Goal: Task Accomplishment & Management: Complete application form

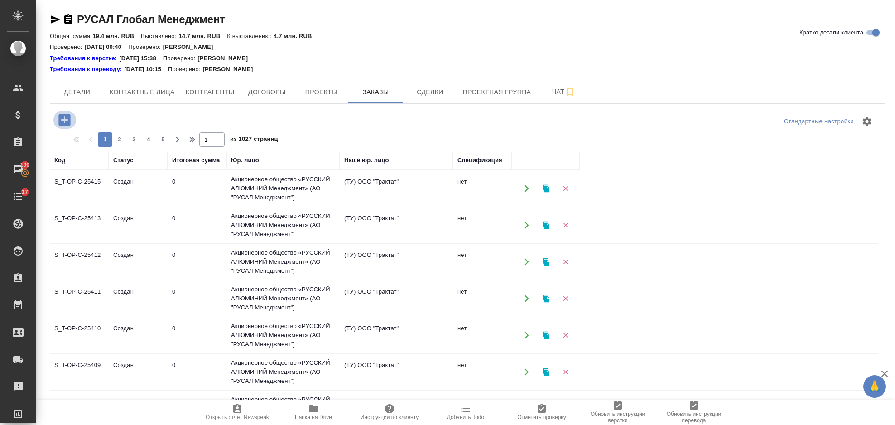
click at [67, 118] on icon "button" at bounding box center [64, 120] width 12 height 12
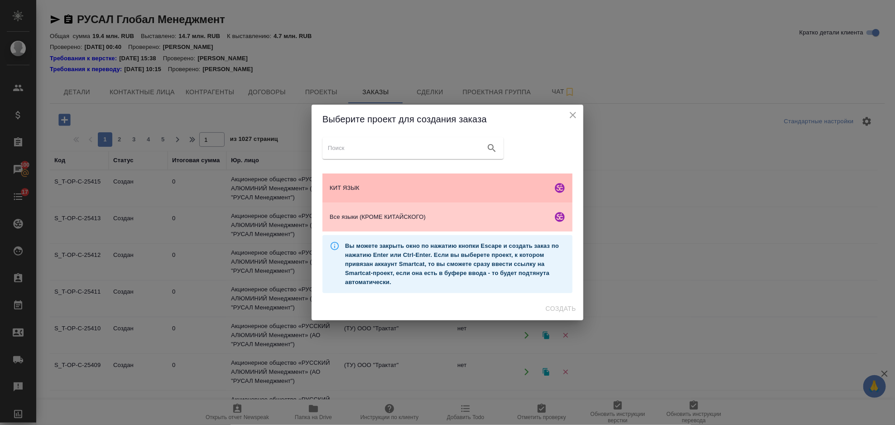
click at [361, 184] on span "КИТ ЯЗЫК" at bounding box center [439, 188] width 219 height 9
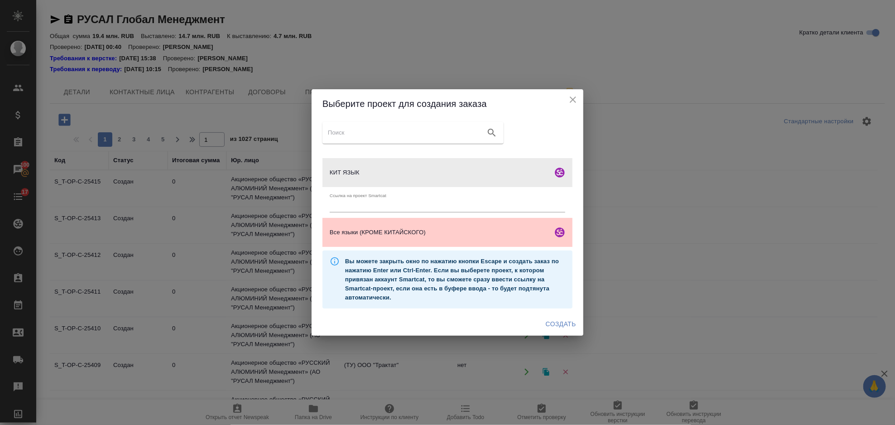
click at [571, 321] on span "Создать" at bounding box center [561, 324] width 30 height 11
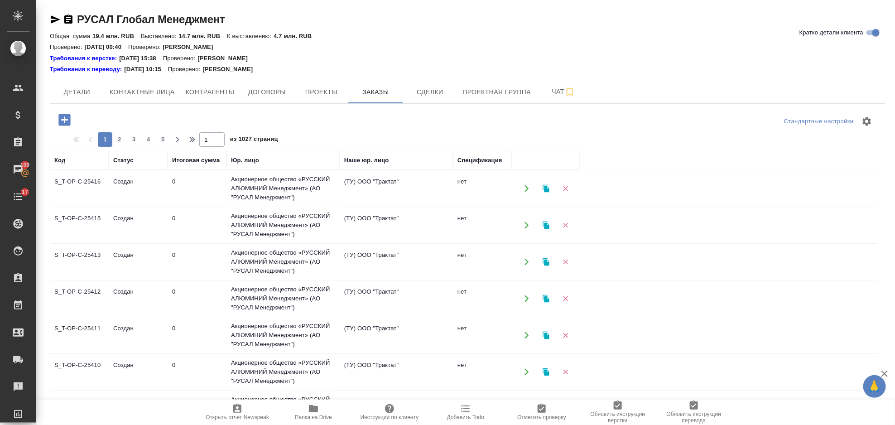
click at [59, 115] on icon "button" at bounding box center [64, 120] width 12 height 12
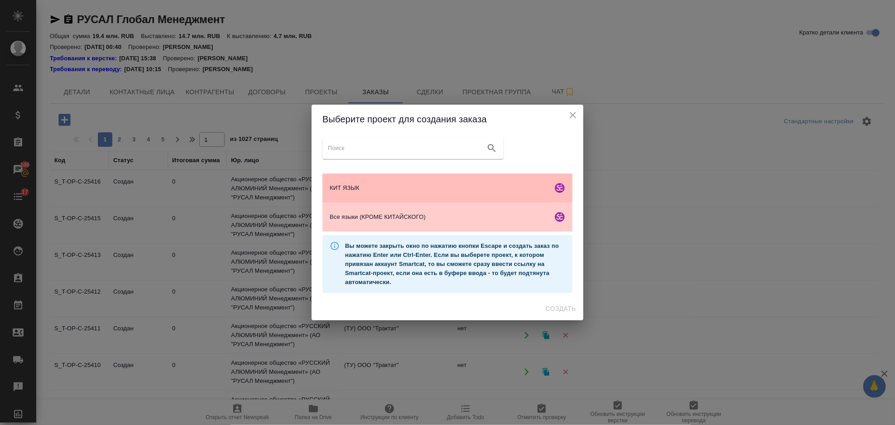
click at [431, 192] on span "КИТ ЯЗЫК" at bounding box center [439, 188] width 219 height 9
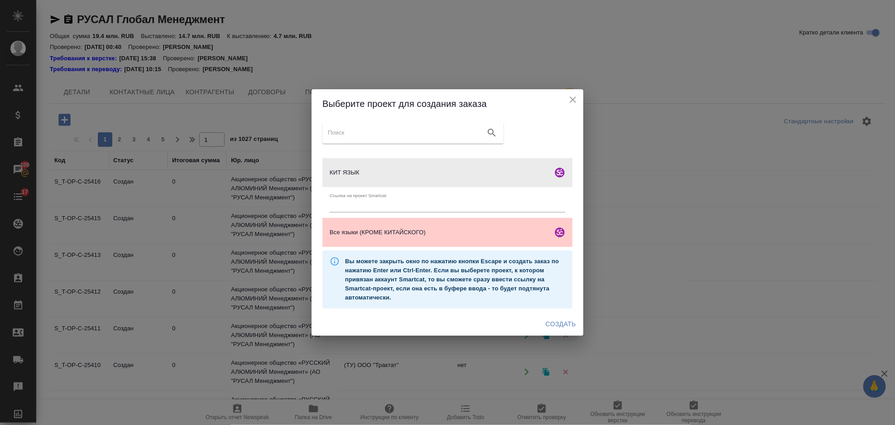
click at [573, 325] on span "Создать" at bounding box center [561, 324] width 30 height 11
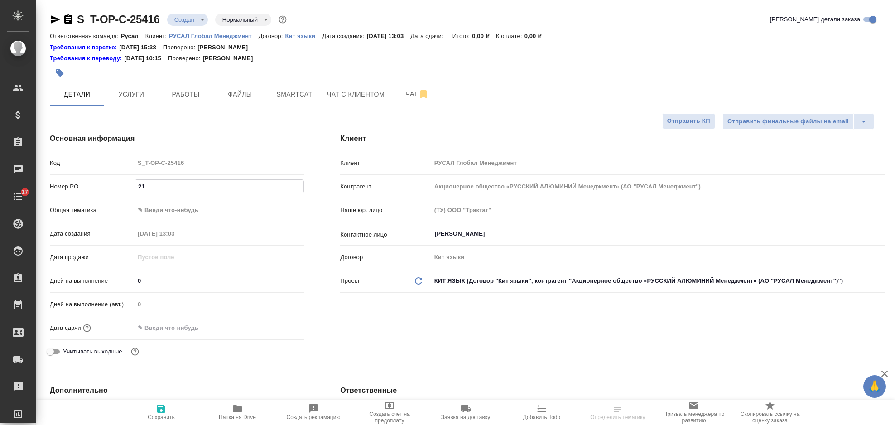
select select "RU"
type input "21 книга"
click at [229, 204] on body "🙏 .cls-1 fill:#fff; AWATERA Gorlenko Yuliua Клиенты Спецификации Заказы 100 Чат…" at bounding box center [447, 212] width 895 height 425
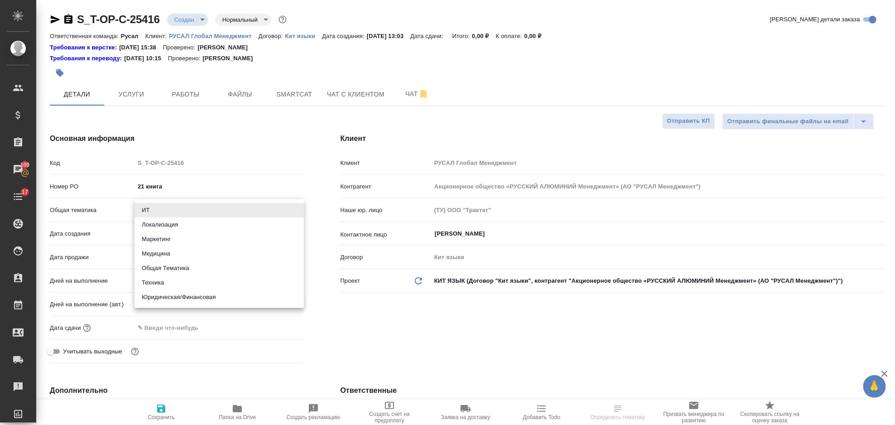
click at [225, 263] on li "Общая Тематика" at bounding box center [219, 268] width 169 height 15
type input "obtem"
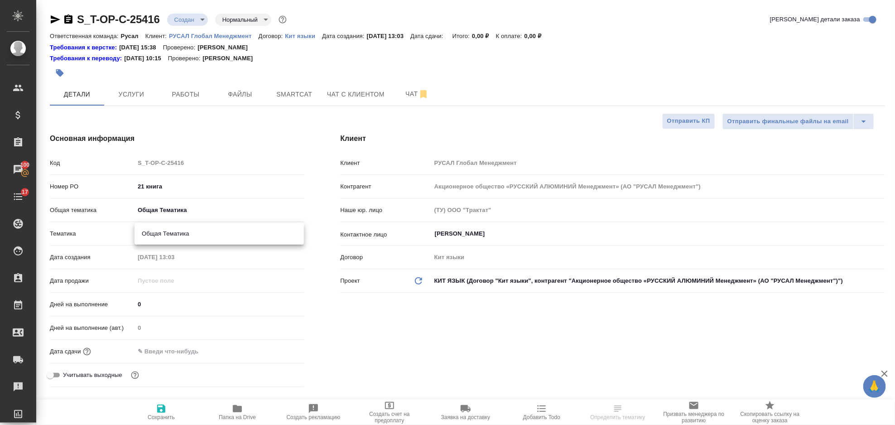
click at [202, 240] on body "🙏 .cls-1 fill:#fff; AWATERA Gorlenko Yuliua Клиенты Спецификации Заказы 100 Чат…" at bounding box center [447, 212] width 895 height 425
click at [203, 231] on li "Общая Тематика" at bounding box center [219, 234] width 169 height 15
type input "6012b1ca196b0e5c9229a120"
click at [202, 347] on input "text" at bounding box center [174, 351] width 79 height 13
click at [279, 351] on div ".cls-1 fill:#fff; AWATERA Gorlenko Yuliua Клиенты Спецификации Заказы 100 Чаты …" at bounding box center [447, 212] width 895 height 425
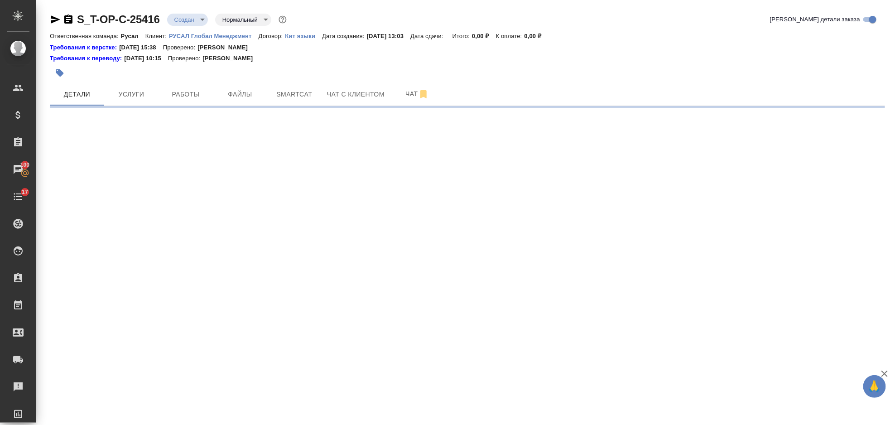
select select "RU"
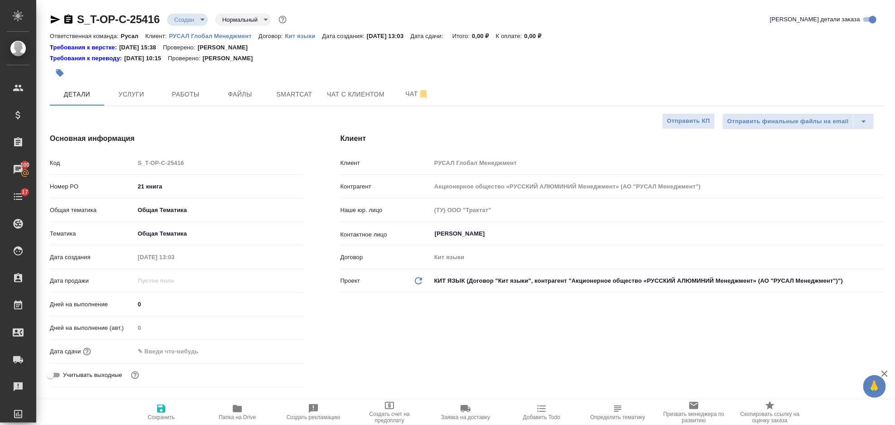
type textarea "x"
drag, startPoint x: 189, startPoint y: 353, endPoint x: 268, endPoint y: 350, distance: 78.9
click at [191, 353] on input "text" at bounding box center [174, 351] width 79 height 13
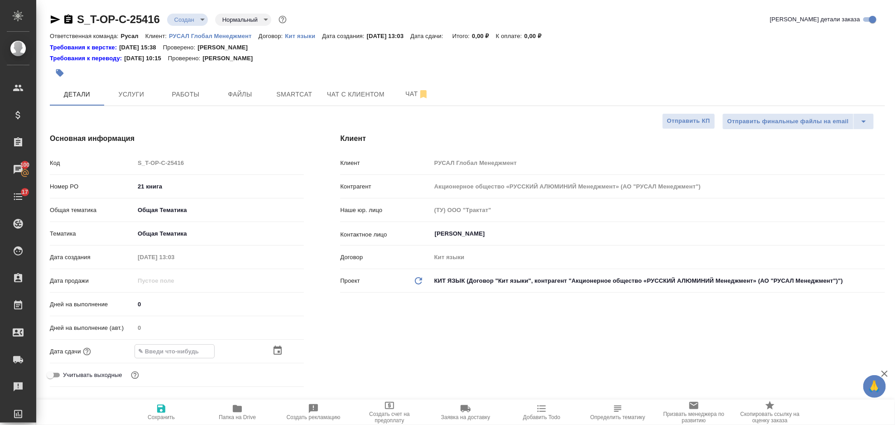
click at [275, 348] on icon "button" at bounding box center [278, 350] width 8 height 9
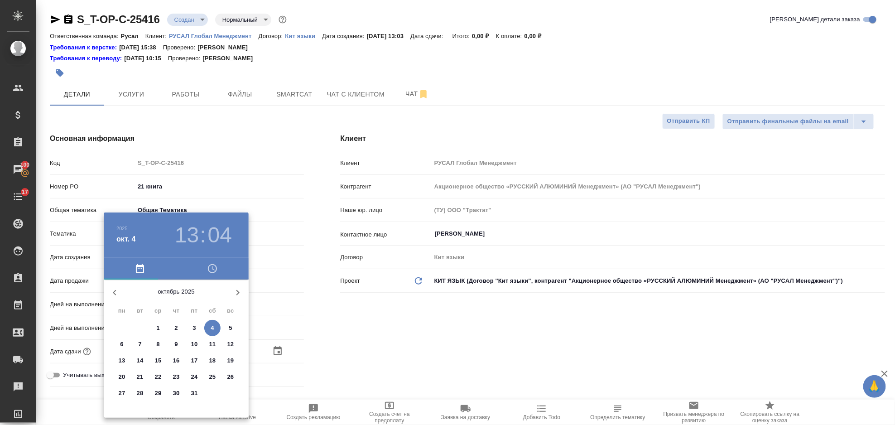
click at [126, 360] on span "13" at bounding box center [122, 360] width 16 height 9
type input "13.10.2025 13:04"
type textarea "x"
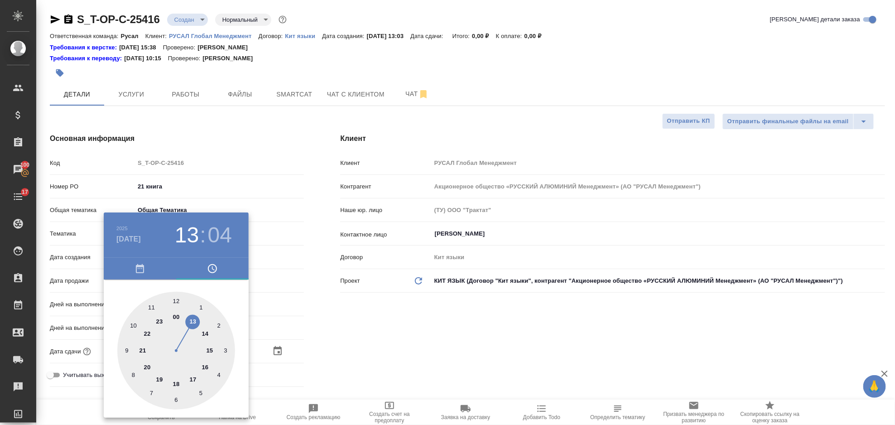
click at [192, 323] on div at bounding box center [176, 351] width 118 height 118
type textarea "x"
click at [177, 301] on div at bounding box center [176, 351] width 118 height 118
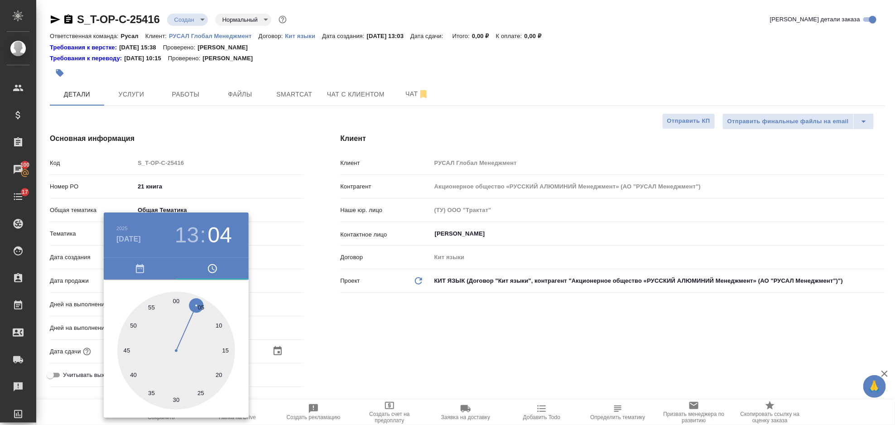
type input "13.10.2025 13:00"
type textarea "x"
click at [368, 340] on div at bounding box center [447, 212] width 895 height 425
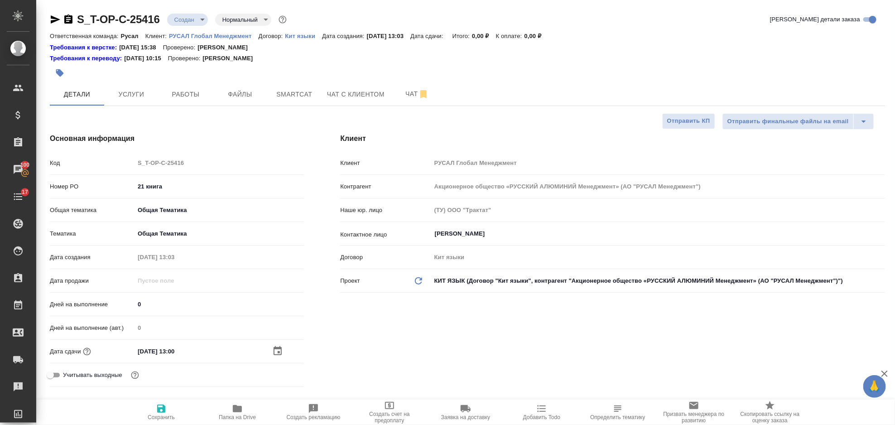
click at [169, 406] on span "Сохранить" at bounding box center [161, 411] width 65 height 17
type textarea "x"
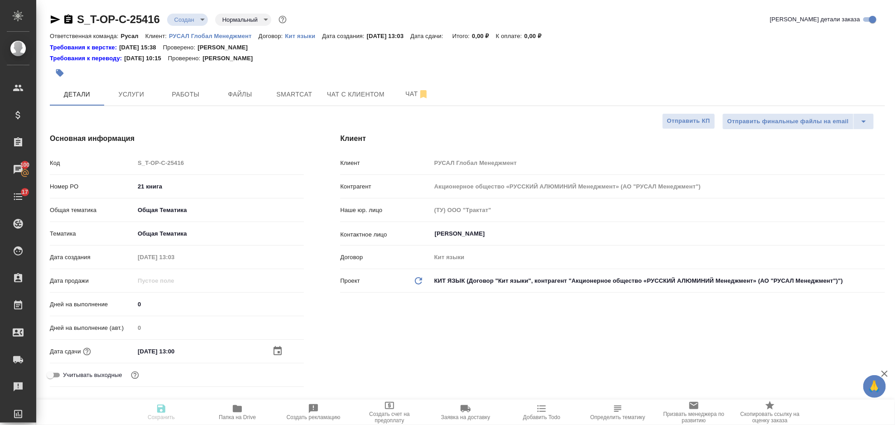
type textarea "x"
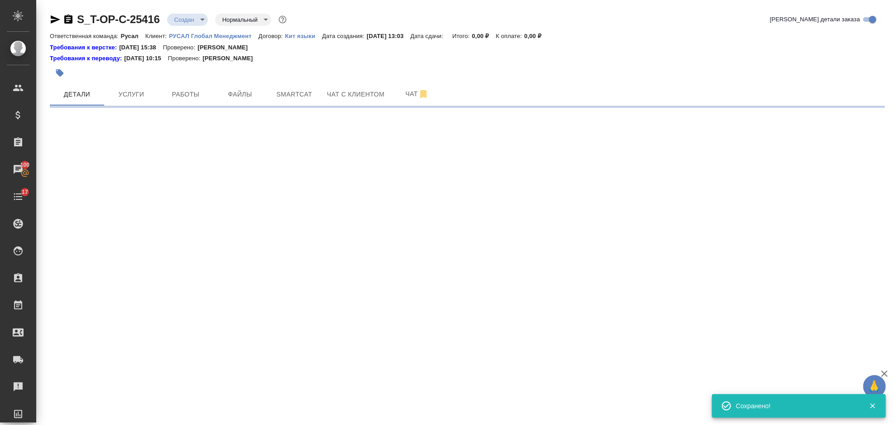
select select "RU"
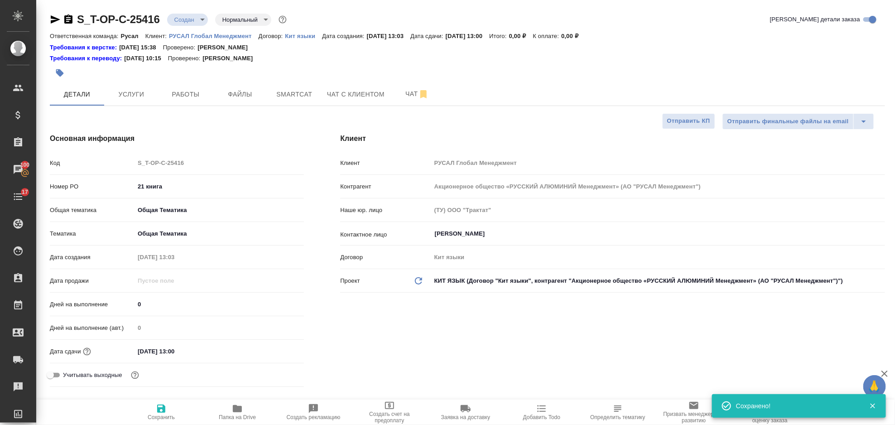
type textarea "x"
click at [227, 402] on button "Папка на Drive" at bounding box center [237, 412] width 76 height 25
type textarea "x"
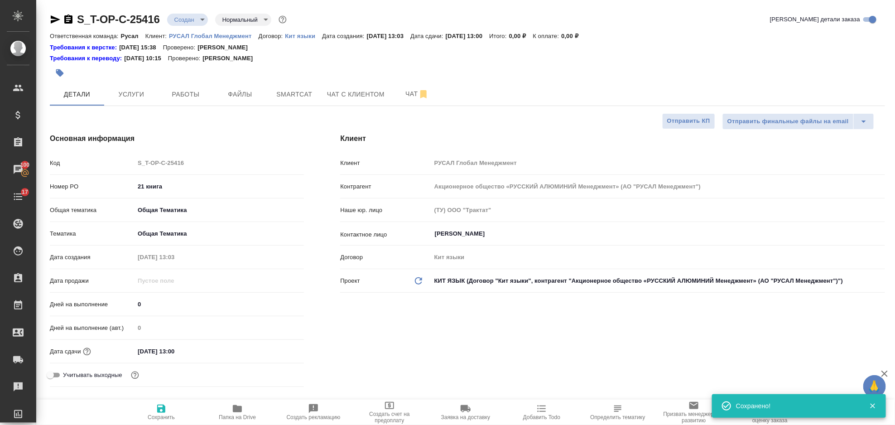
type textarea "x"
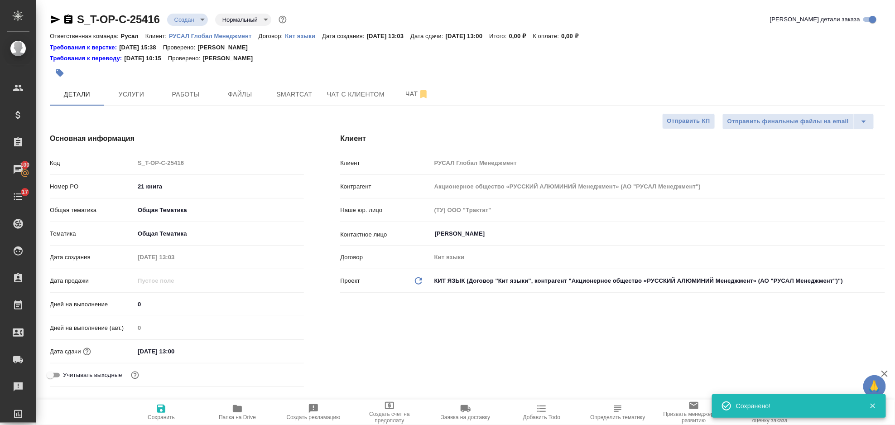
click at [53, 20] on icon "button" at bounding box center [56, 19] width 10 height 8
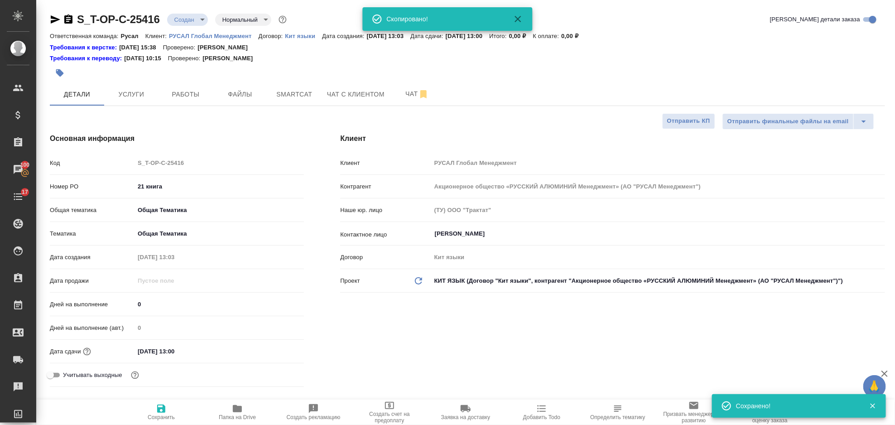
type textarea "x"
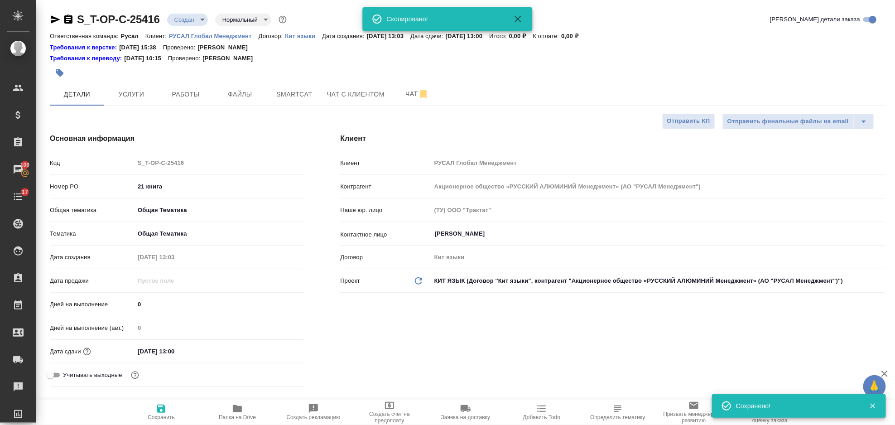
type textarea "x"
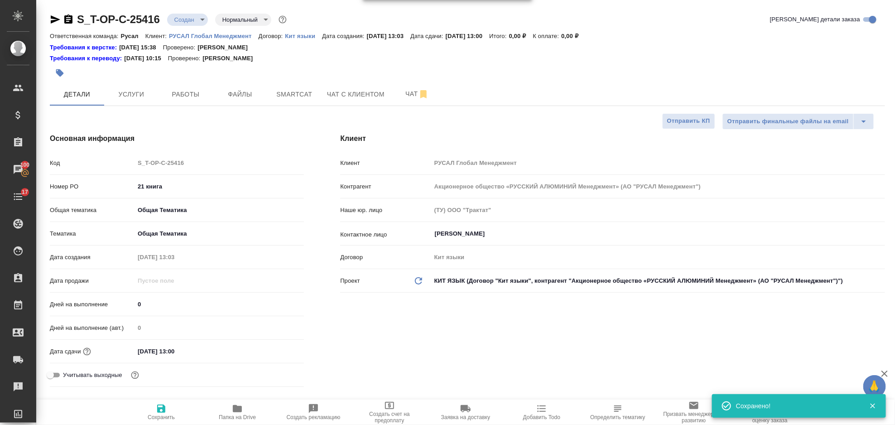
type textarea "x"
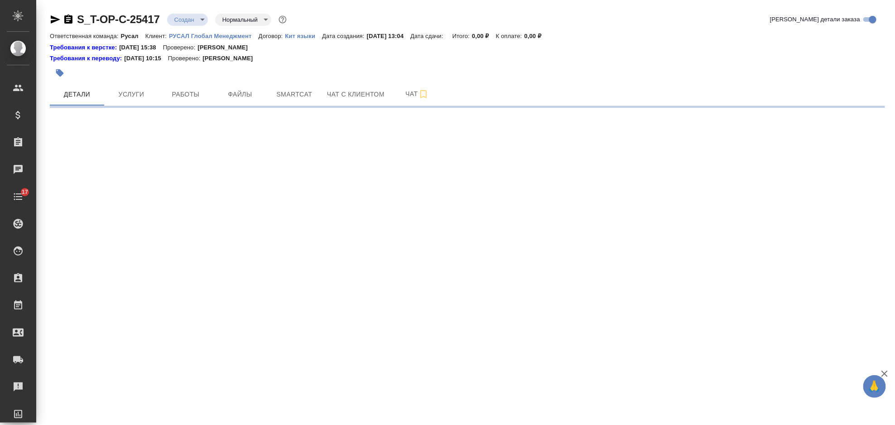
select select "RU"
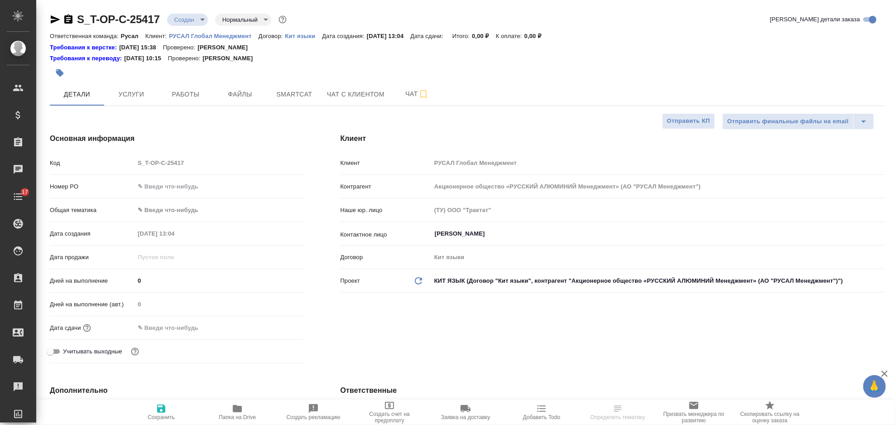
type textarea "x"
click at [213, 181] on input "text" at bounding box center [219, 186] width 169 height 13
type input "2"
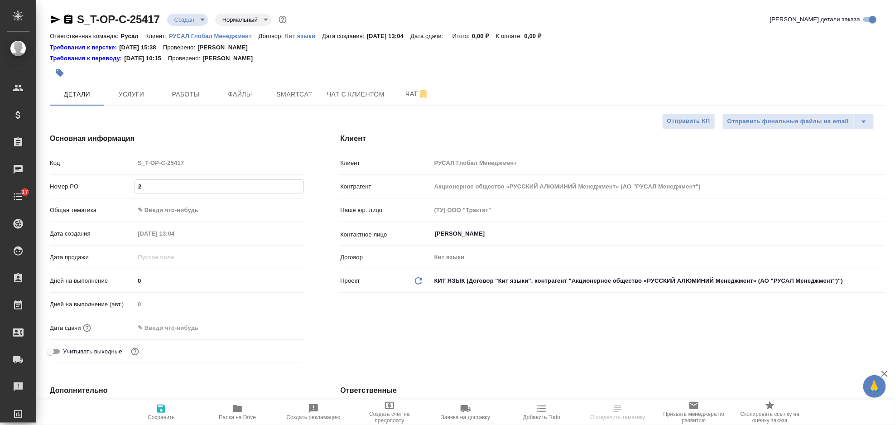
type textarea "x"
type input "22"
type textarea "x"
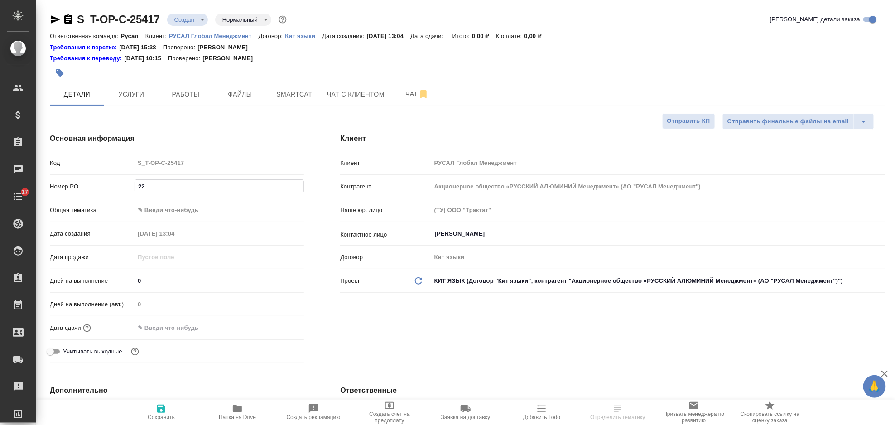
type textarea "x"
type input "22"
type textarea "x"
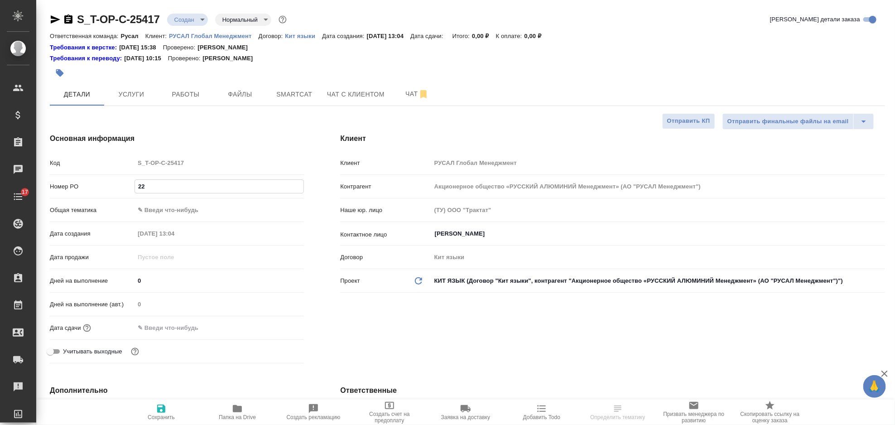
type textarea "x"
type input "22 к"
type textarea "x"
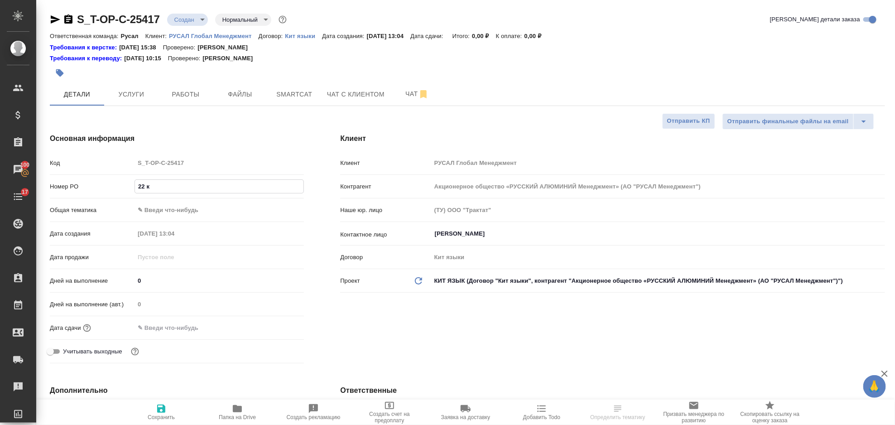
type input "22 кн"
type textarea "x"
type input "22 кни"
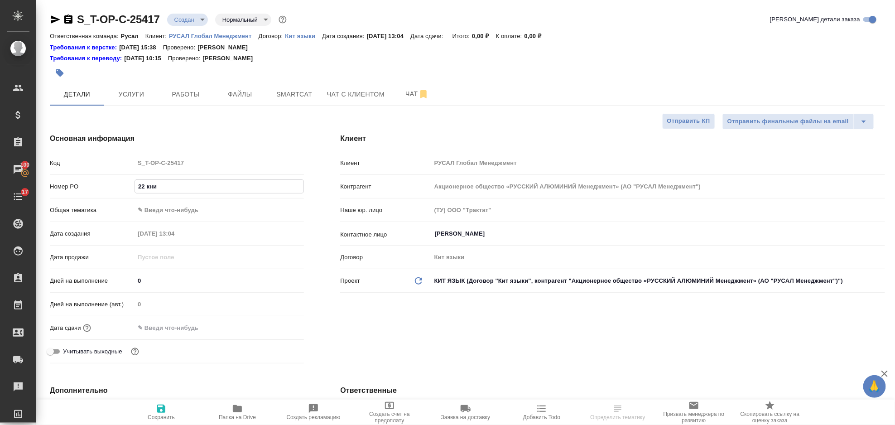
type textarea "x"
type input "22 книг"
type textarea "x"
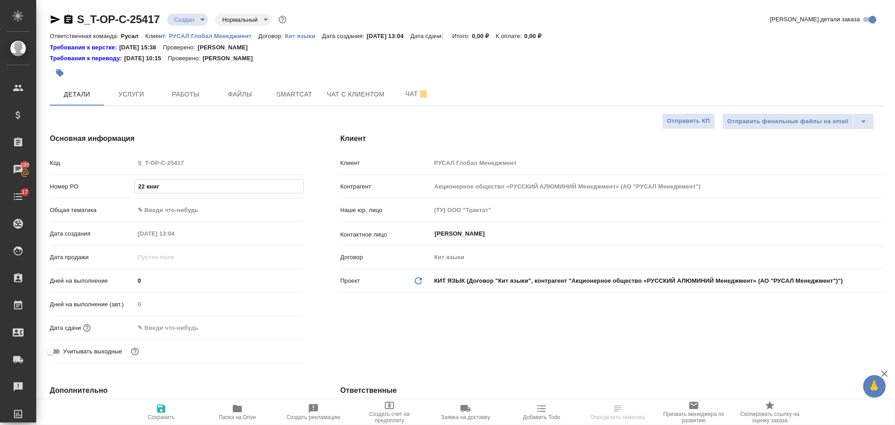
type textarea "x"
type input "22 книга"
type textarea "x"
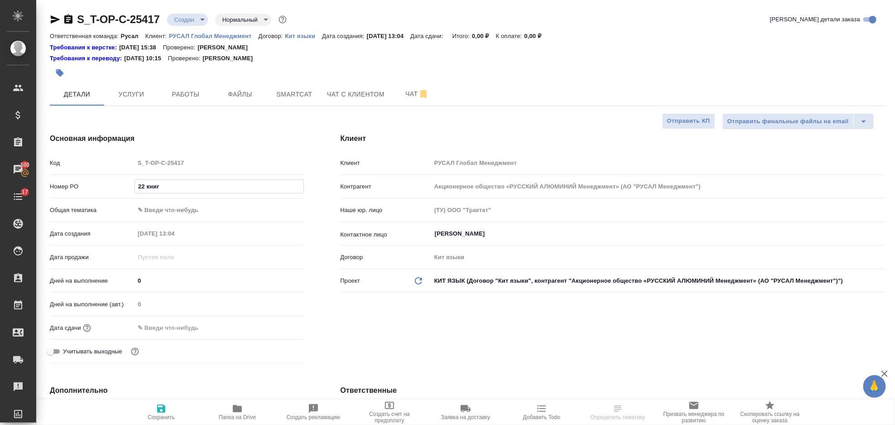
type textarea "x"
type input "22 книга"
click at [175, 218] on div "Общая тематика ✎ Введи что-нибудь" at bounding box center [177, 214] width 254 height 24
click at [189, 213] on body "🙏 .cls-1 fill:#fff; AWATERA Gorlenko Yuliua Клиенты Спецификации Заказы 100 Чат…" at bounding box center [447, 212] width 895 height 425
click at [245, 270] on div ".cls-1 fill:#fff; AWATERA Gorlenko Yuliua Клиенты Спецификации Заказы 100 Чаты …" at bounding box center [447, 212] width 895 height 425
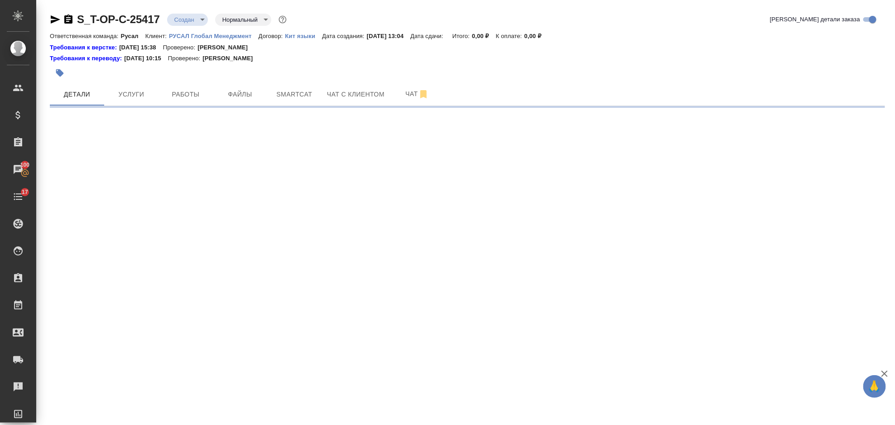
select select "RU"
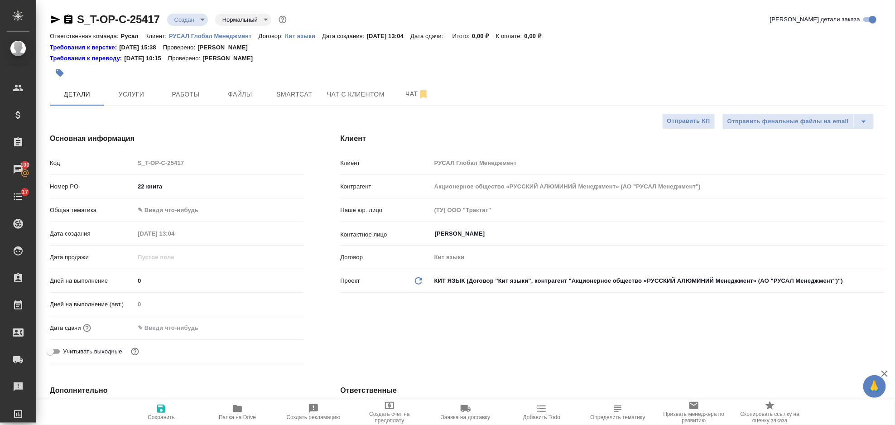
type textarea "x"
click at [198, 207] on body "🙏 .cls-1 fill:#fff; AWATERA Gorlenko Yuliua Клиенты Спецификации Заказы 100 Чат…" at bounding box center [447, 212] width 895 height 425
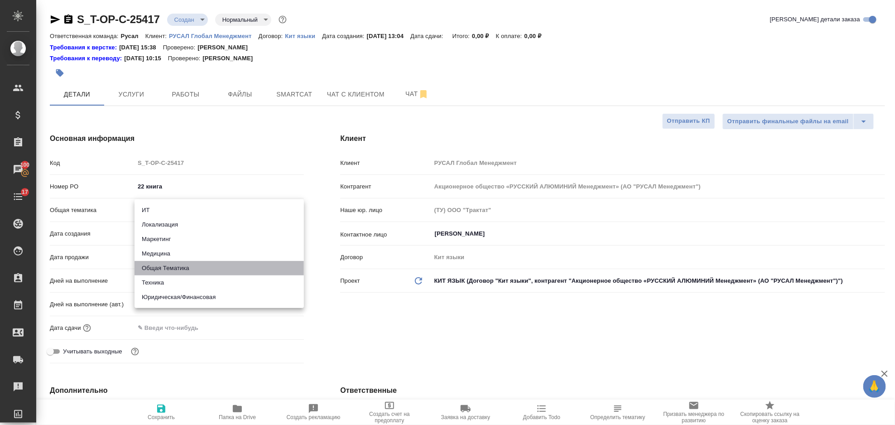
click at [234, 262] on li "Общая Тематика" at bounding box center [219, 268] width 169 height 15
type input "obtem"
type textarea "x"
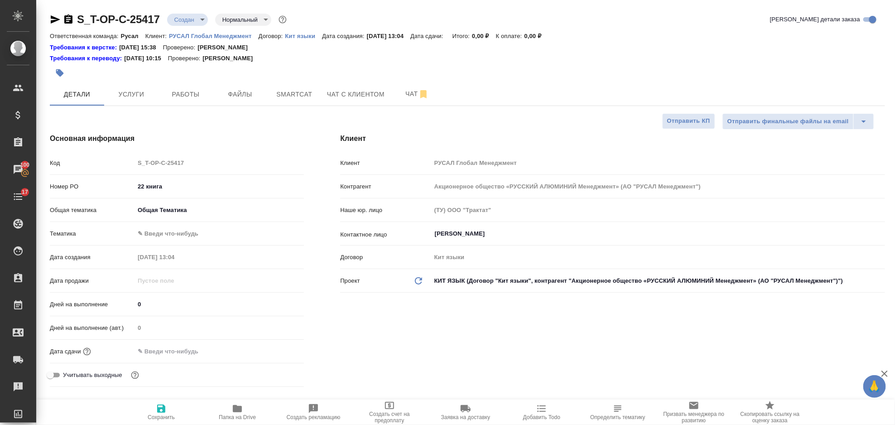
click at [189, 227] on body "🙏 .cls-1 fill:#fff; AWATERA Gorlenko Yuliua Клиенты Спецификации Заказы 100 Чат…" at bounding box center [447, 212] width 895 height 425
click at [208, 236] on li "Общая Тематика" at bounding box center [219, 234] width 169 height 15
type textarea "x"
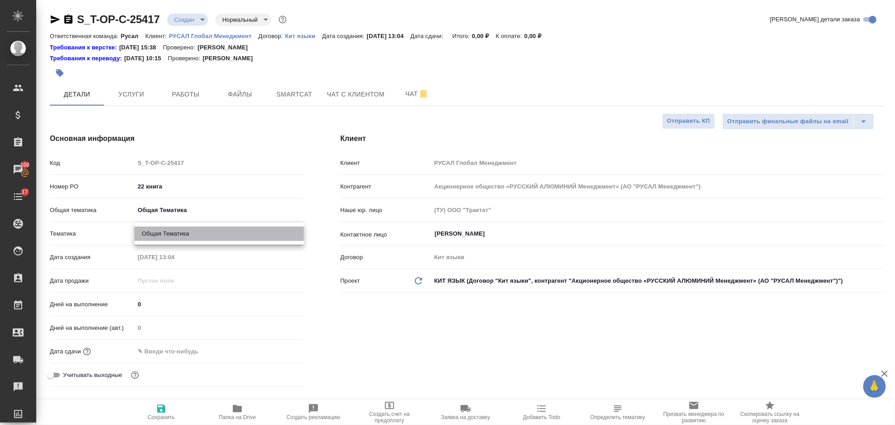
type input "6012b1ca196b0e5c9229a120"
click at [180, 353] on input "text" at bounding box center [174, 351] width 79 height 13
drag, startPoint x: 287, startPoint y: 351, endPoint x: 279, endPoint y: 355, distance: 9.3
click at [286, 352] on div at bounding box center [288, 350] width 32 height 11
click at [275, 355] on icon "button" at bounding box center [278, 350] width 8 height 9
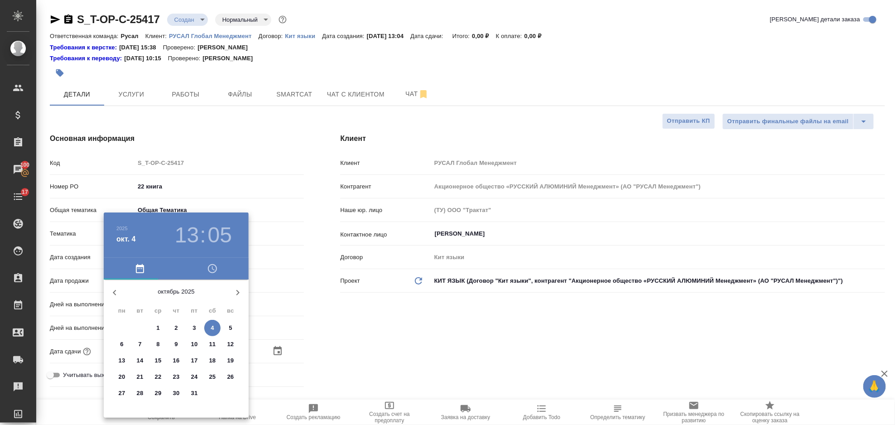
click at [121, 361] on p "13" at bounding box center [122, 360] width 7 height 9
type input "13.10.2025 13:05"
type textarea "x"
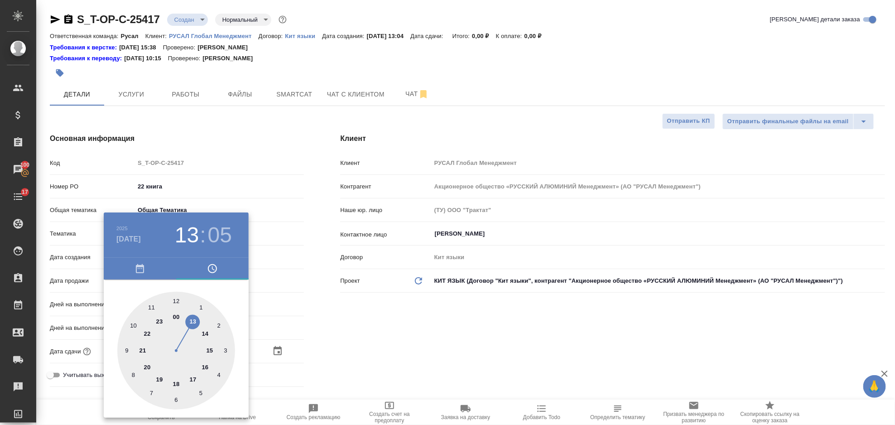
click at [192, 322] on div at bounding box center [176, 351] width 118 height 118
type textarea "x"
click at [171, 299] on div at bounding box center [176, 351] width 118 height 118
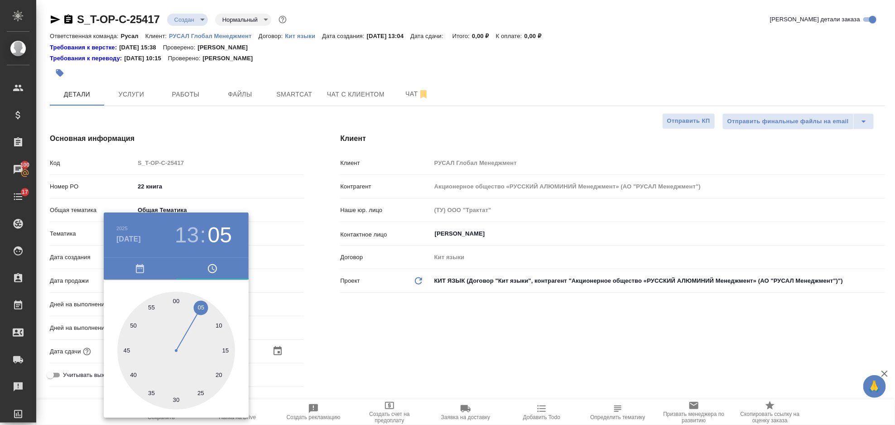
type input "13.10.2025 13:59"
type textarea "x"
click at [174, 300] on div at bounding box center [176, 351] width 118 height 118
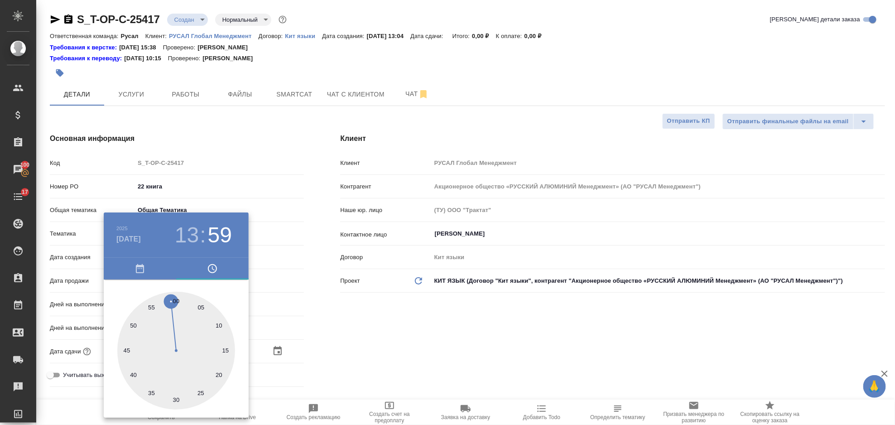
type input "13.10.2025 13:00"
type textarea "x"
drag, startPoint x: 397, startPoint y: 296, endPoint x: 388, endPoint y: 300, distance: 9.9
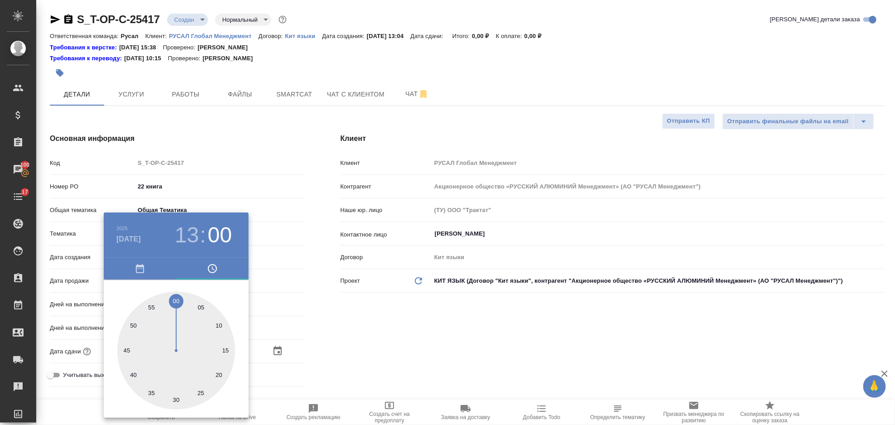
click at [397, 296] on div at bounding box center [447, 212] width 895 height 425
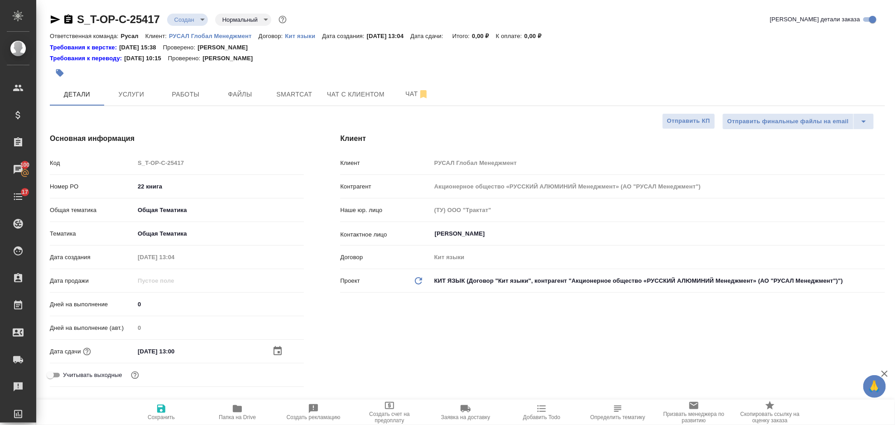
drag, startPoint x: 158, startPoint y: 420, endPoint x: 152, endPoint y: 414, distance: 8.3
click at [158, 419] on span "Сохранить" at bounding box center [161, 417] width 27 height 6
type textarea "x"
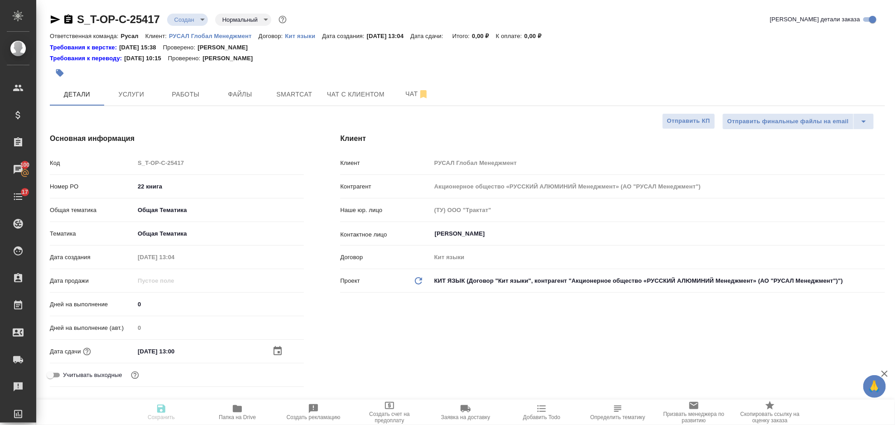
type textarea "x"
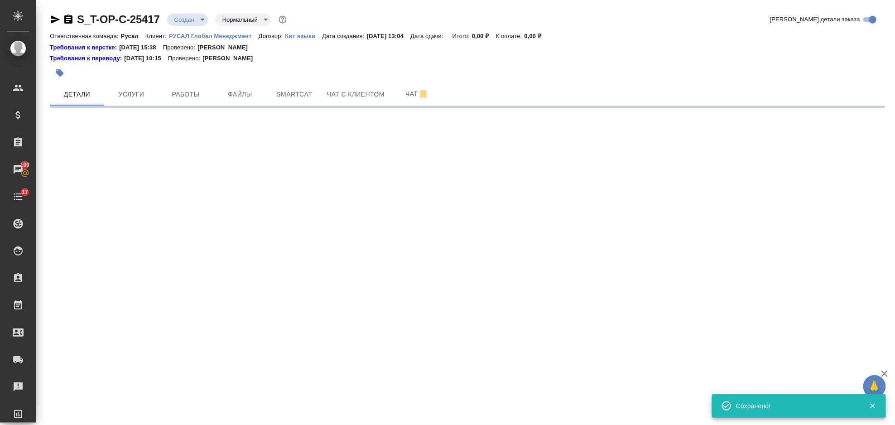
select select "RU"
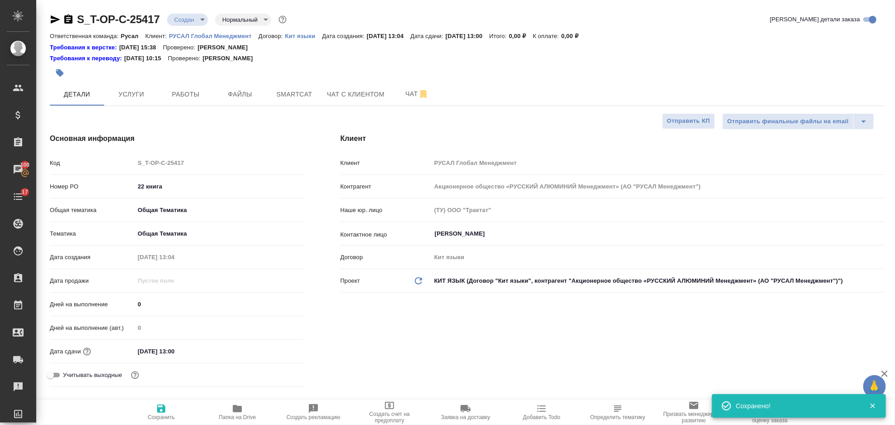
type textarea "x"
click at [237, 411] on icon "button" at bounding box center [237, 408] width 9 height 7
type textarea "x"
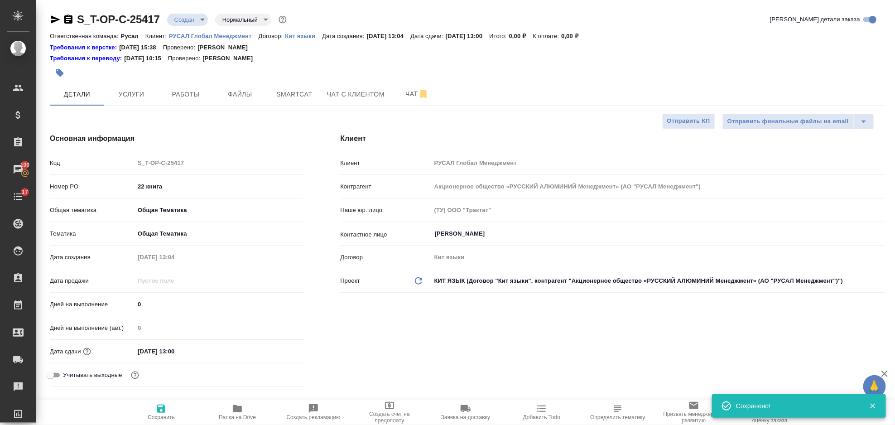
type textarea "x"
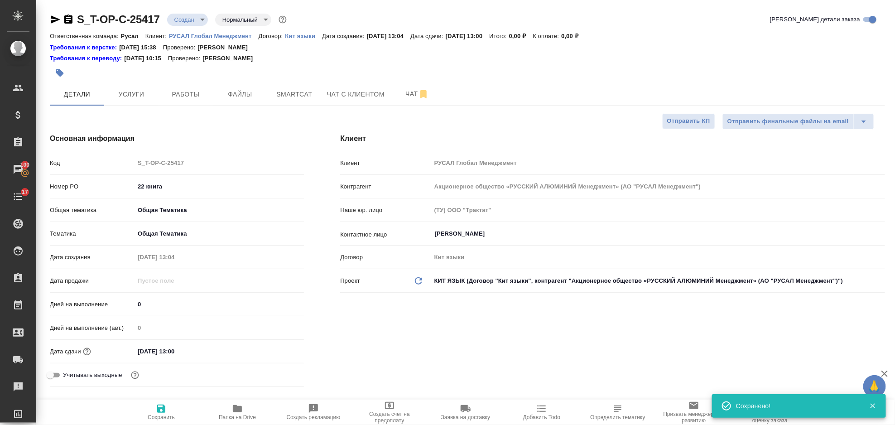
click at [51, 21] on icon "button" at bounding box center [56, 19] width 10 height 8
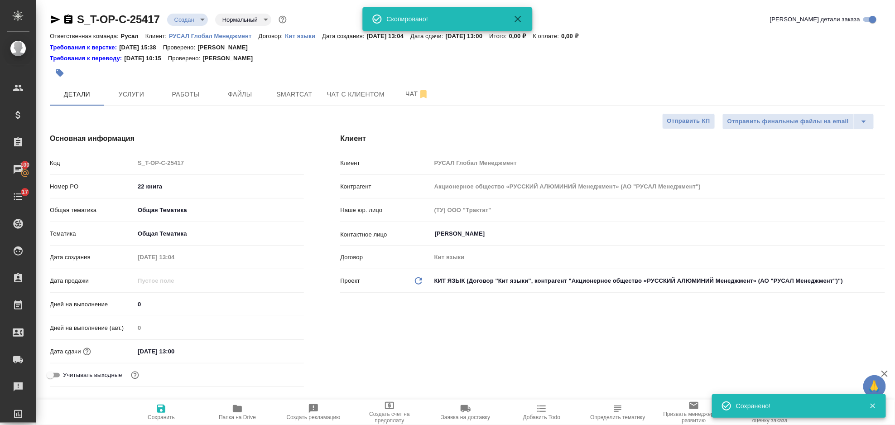
type textarea "x"
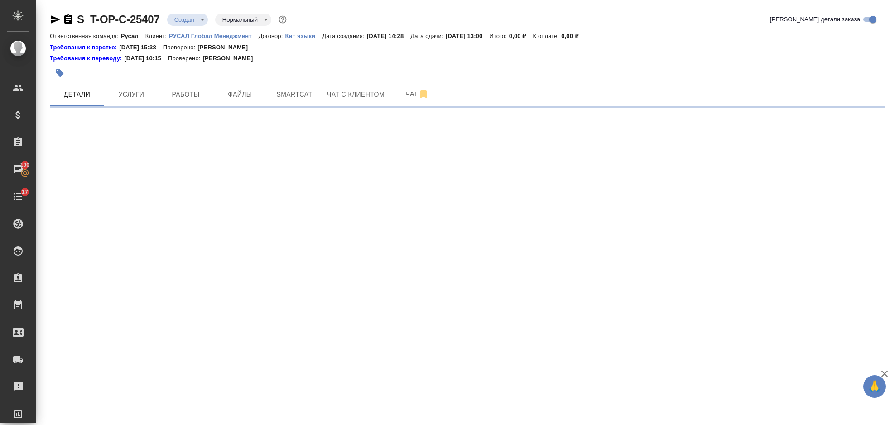
select select "RU"
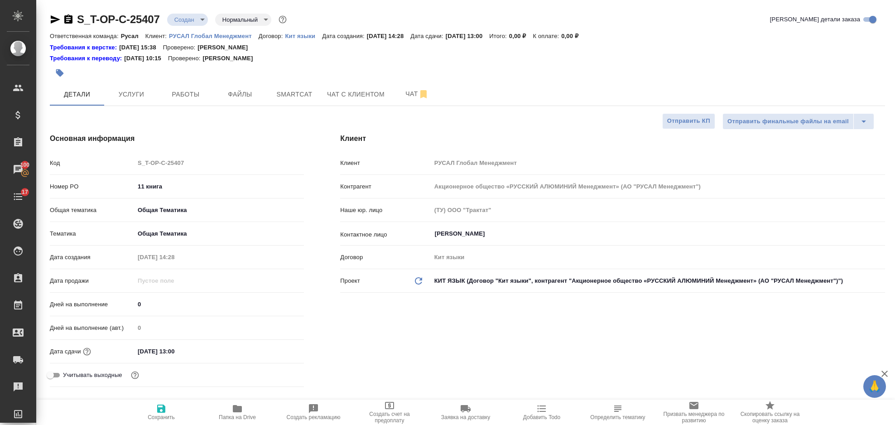
type textarea "x"
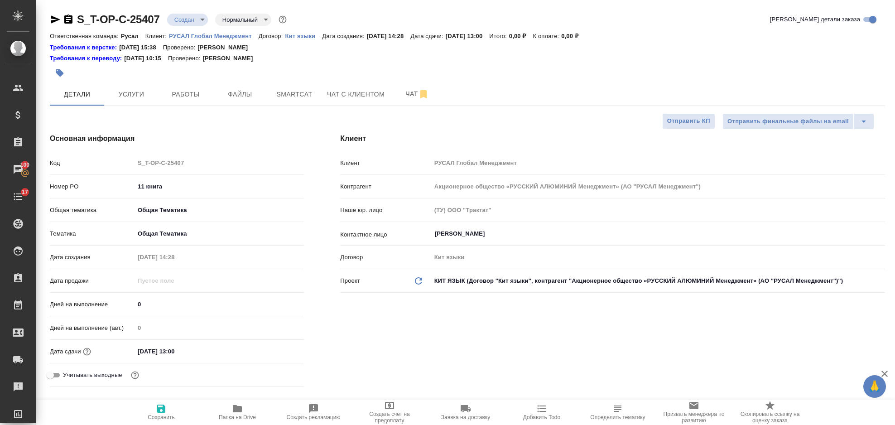
type textarea "x"
click at [66, 23] on icon "button" at bounding box center [68, 19] width 8 height 9
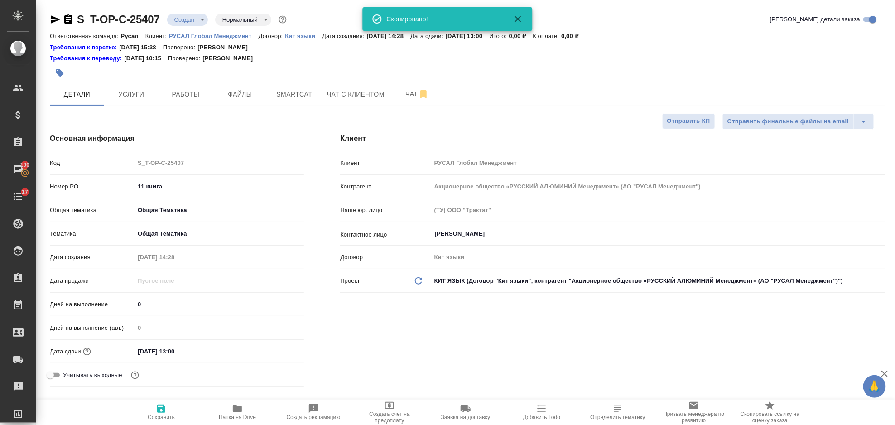
type textarea "x"
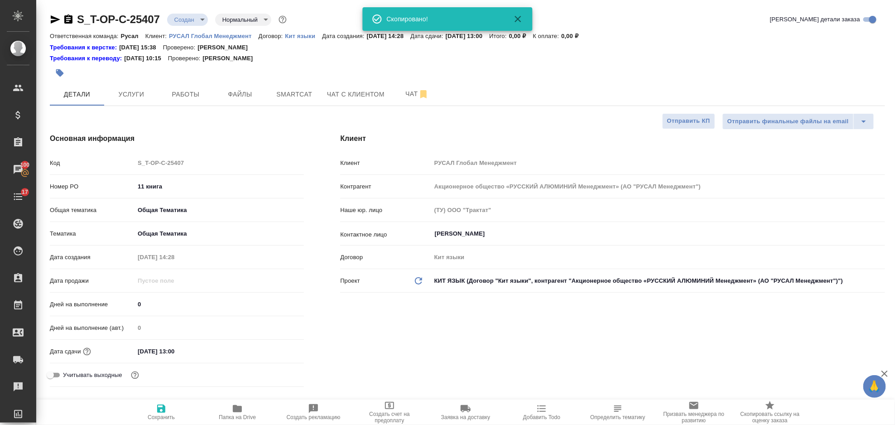
type textarea "x"
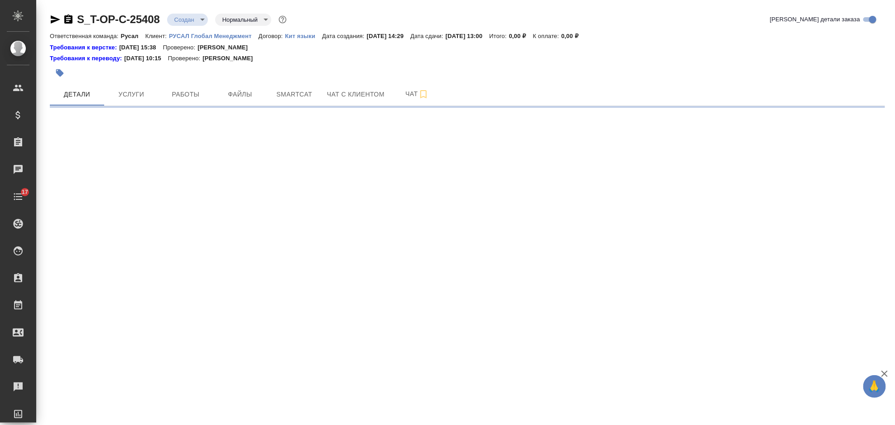
select select "RU"
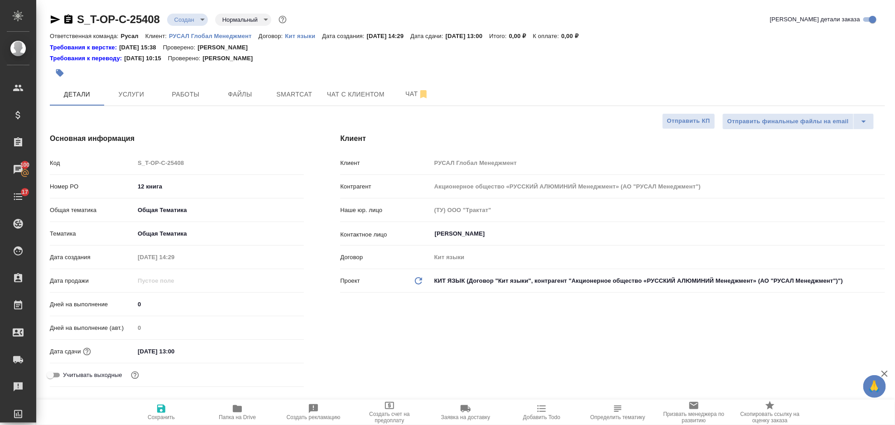
type textarea "x"
click at [68, 22] on icon "button" at bounding box center [68, 19] width 8 height 9
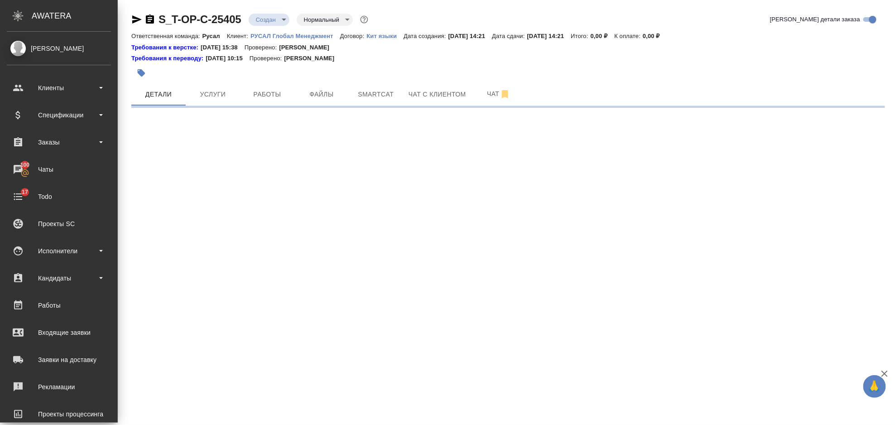
select select "RU"
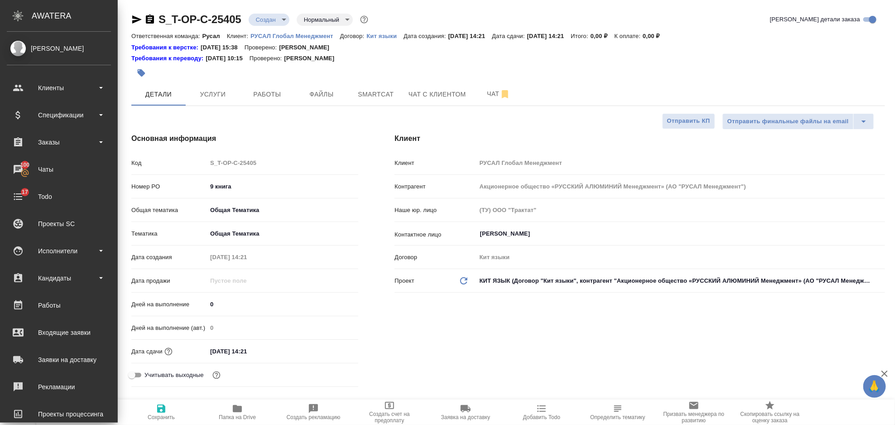
type textarea "x"
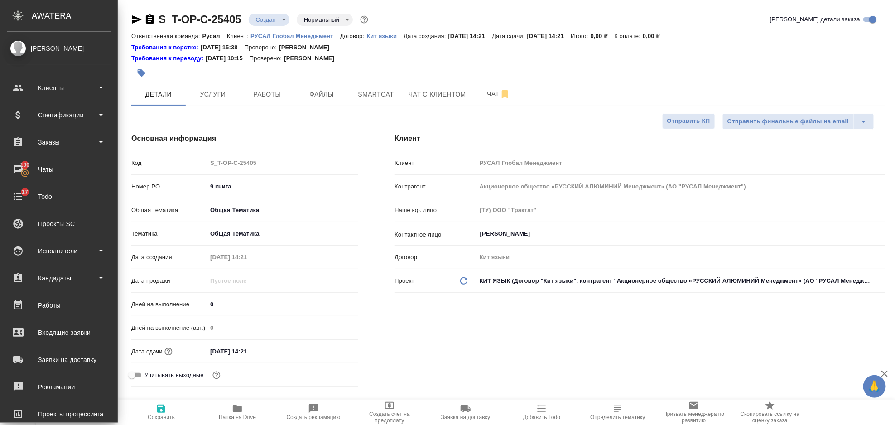
type textarea "x"
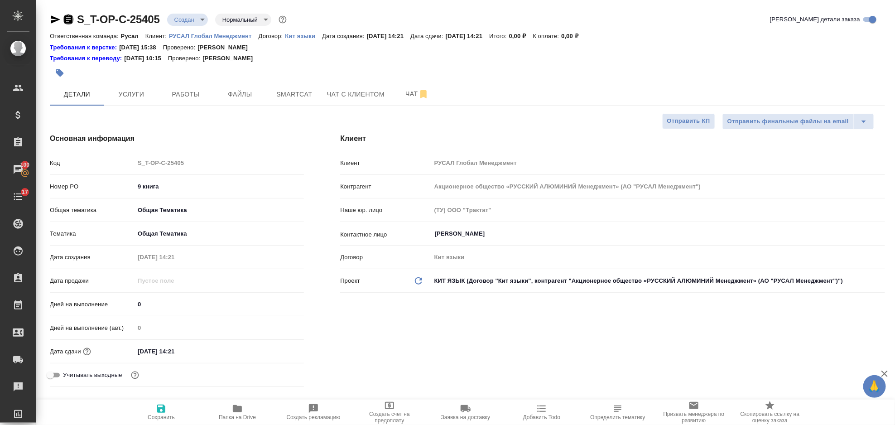
drag, startPoint x: 73, startPoint y: 19, endPoint x: 113, endPoint y: 1, distance: 43.9
click at [73, 19] on icon "button" at bounding box center [68, 19] width 11 height 11
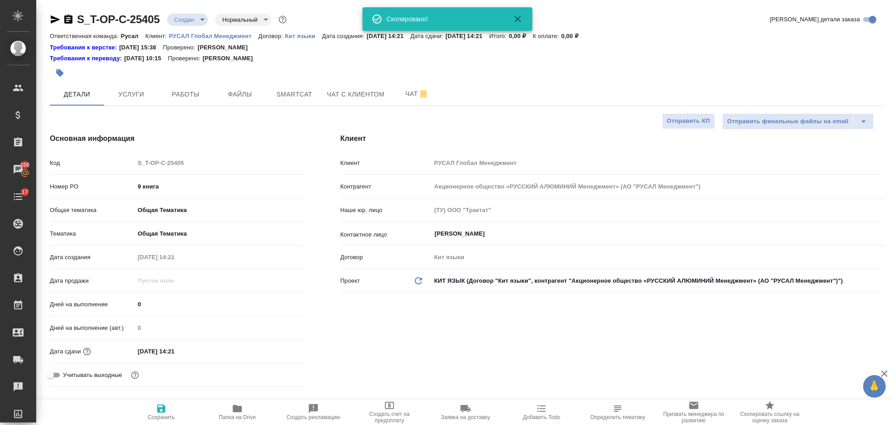
type textarea "x"
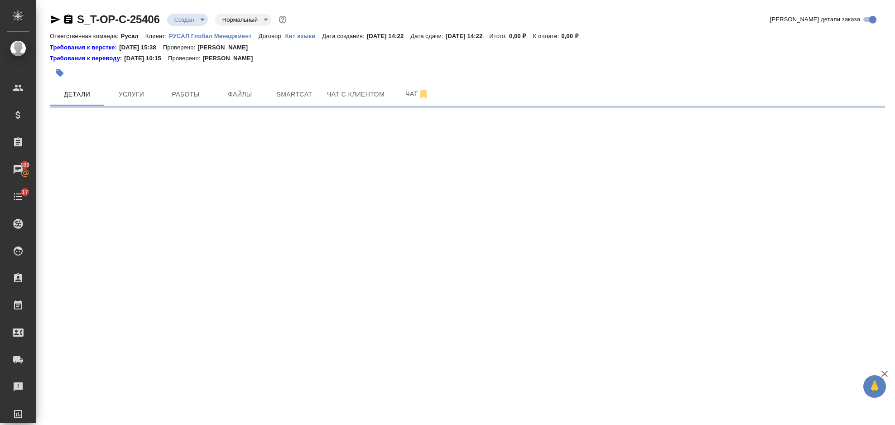
select select "RU"
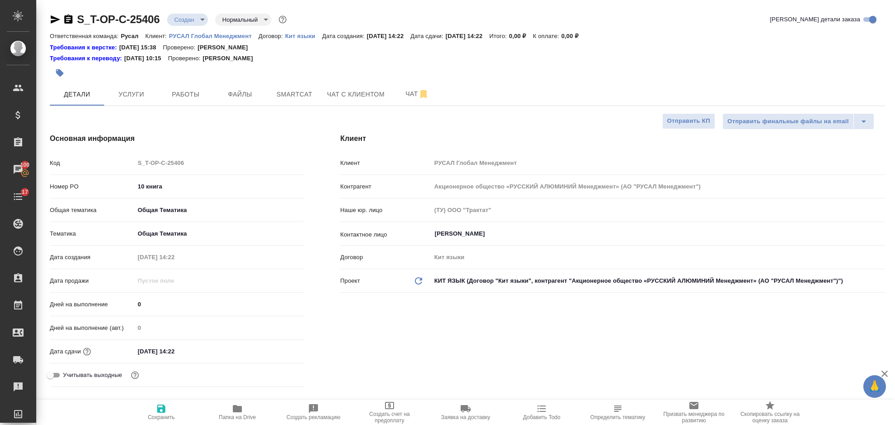
type textarea "x"
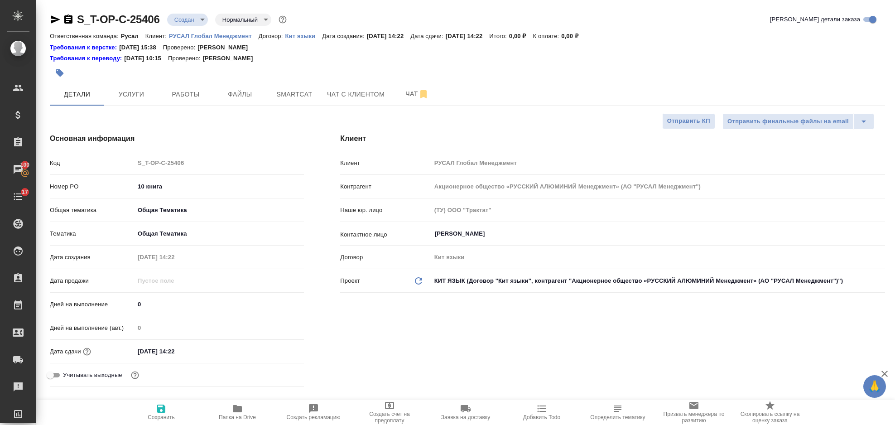
type textarea "x"
click at [70, 21] on icon "button" at bounding box center [68, 19] width 8 height 9
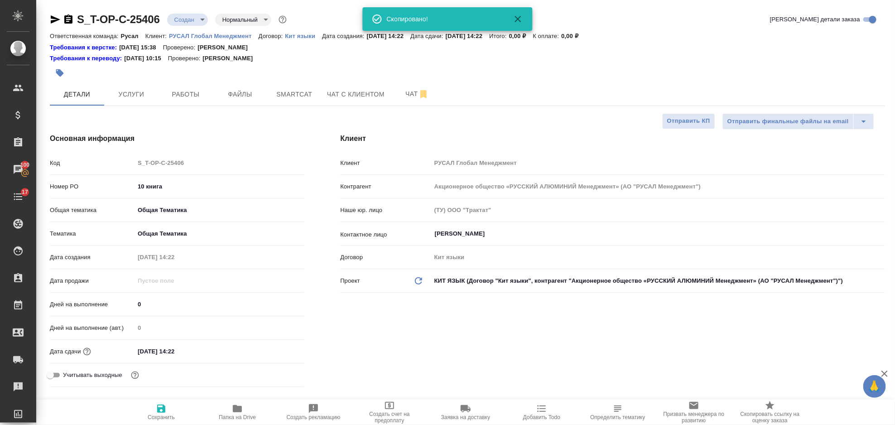
type textarea "x"
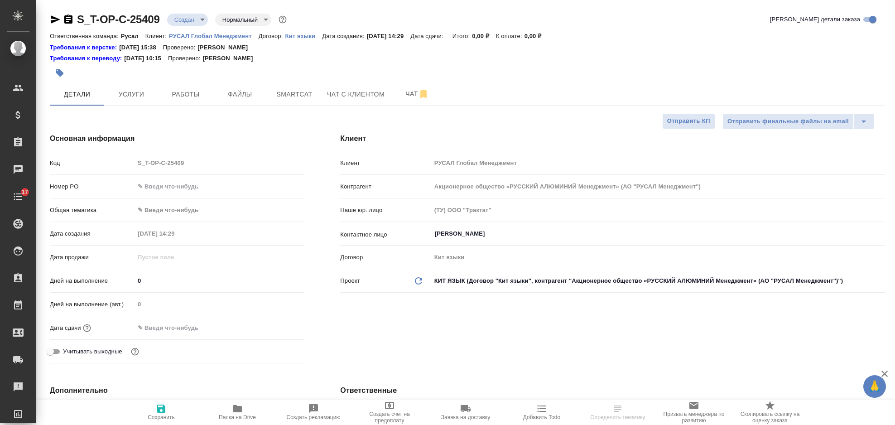
select select "RU"
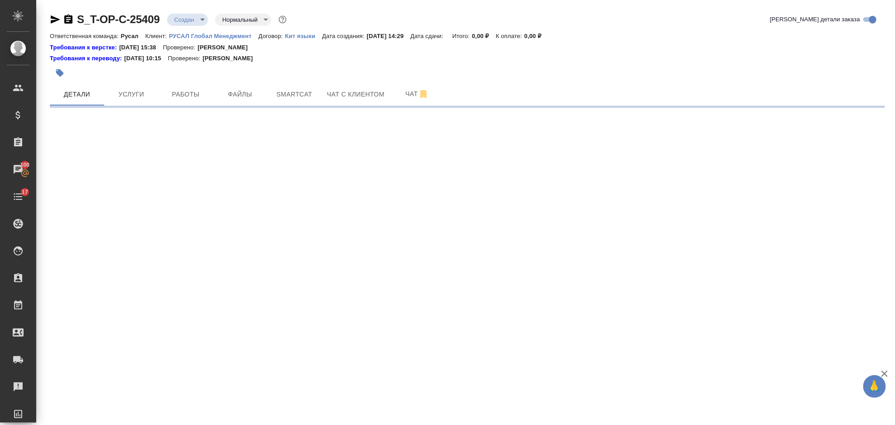
select select "RU"
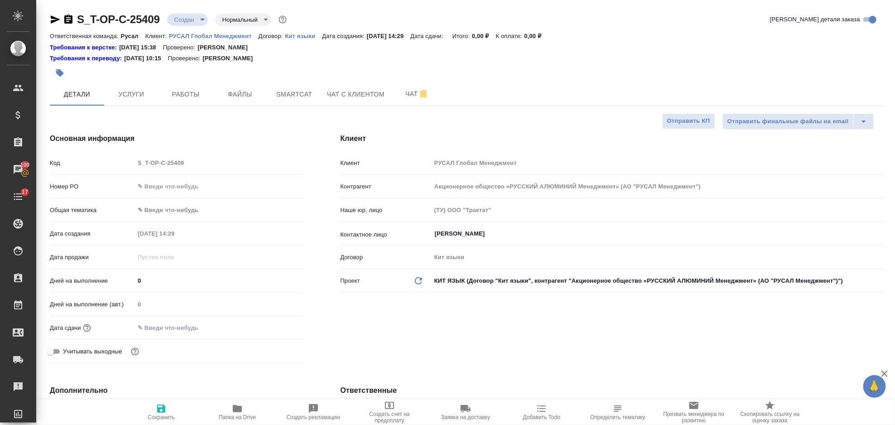
type textarea "x"
click at [242, 412] on icon "button" at bounding box center [237, 408] width 11 height 11
type textarea "x"
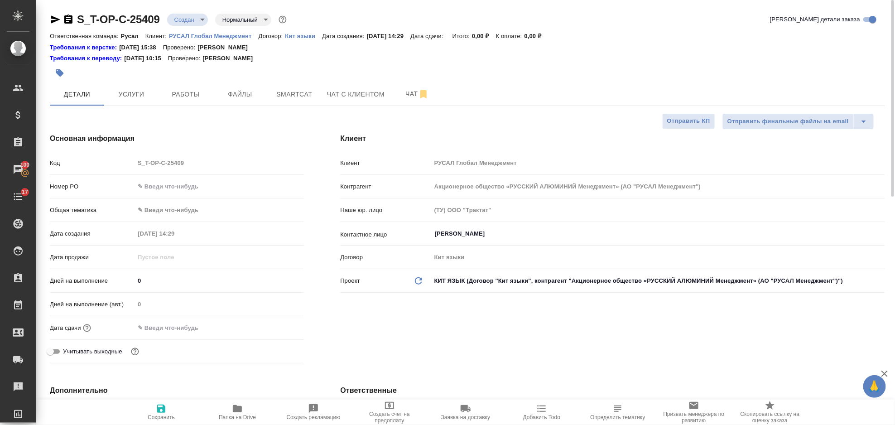
type textarea "x"
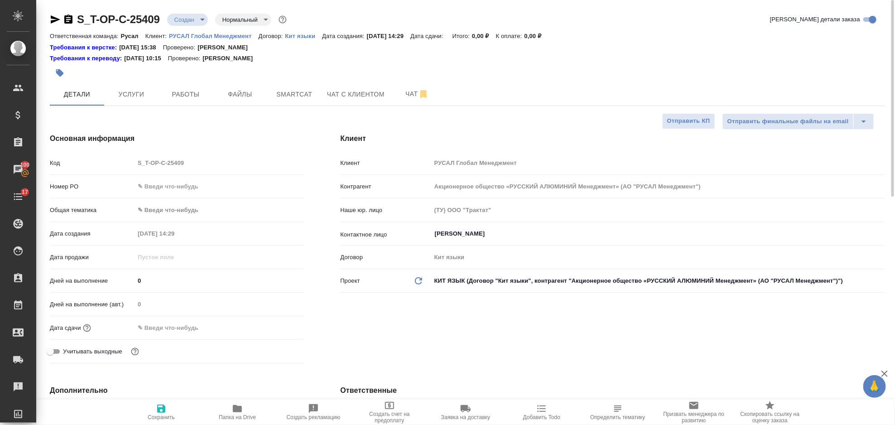
click at [155, 182] on input "text" at bounding box center [219, 186] width 169 height 13
type input "1"
type textarea "x"
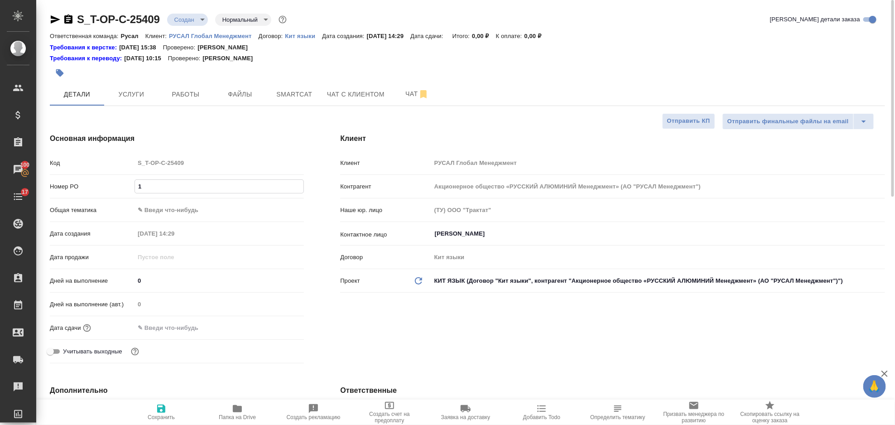
type input "13"
type textarea "x"
type input "13"
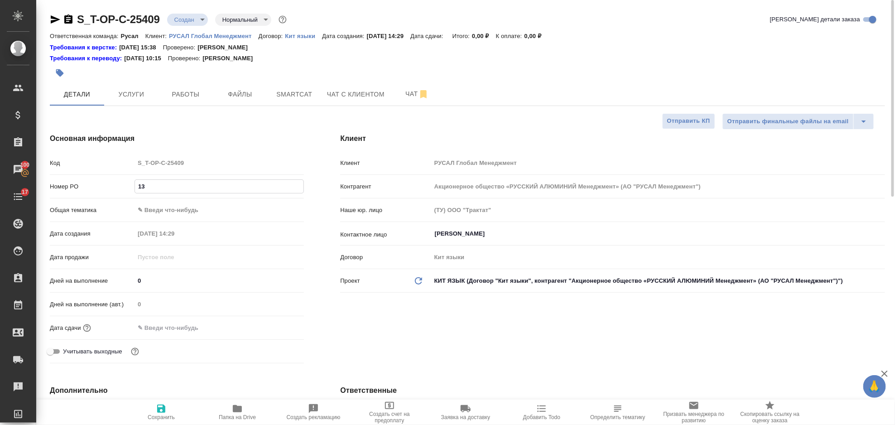
type textarea "x"
type input "13 к"
type textarea "x"
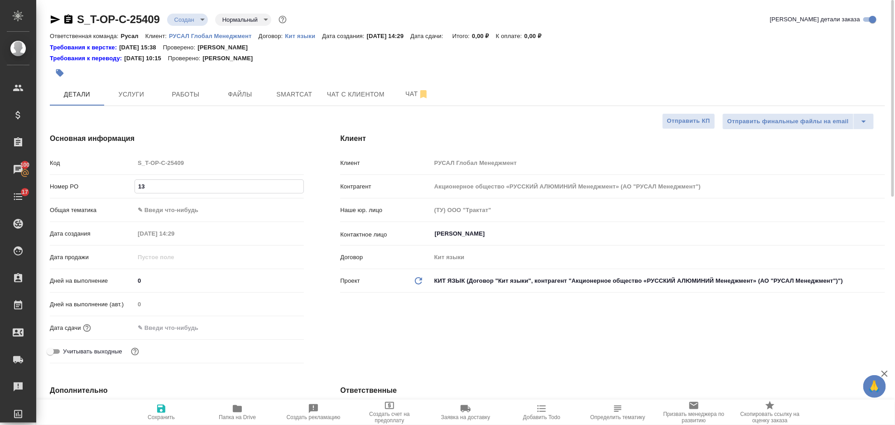
type textarea "x"
type input "13 кн"
type textarea "x"
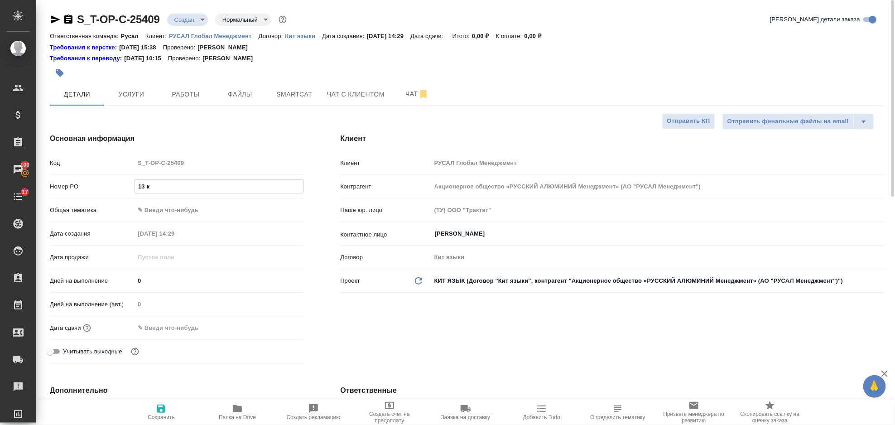
type textarea "x"
type input "13 кни"
type textarea "x"
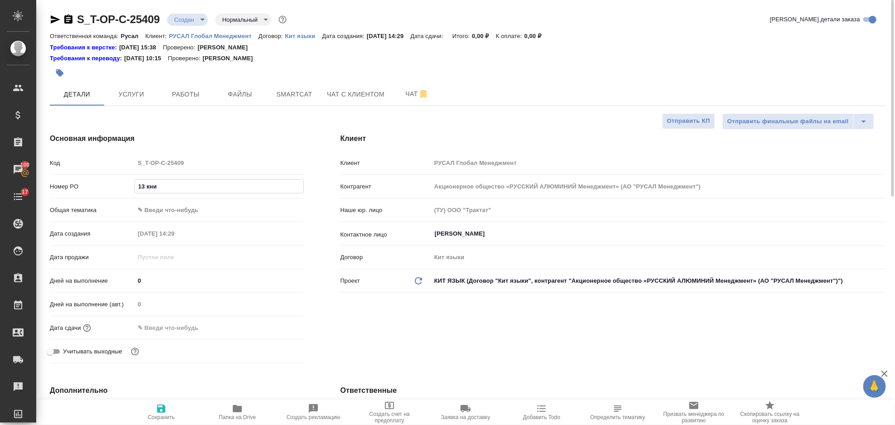
type input "13 книг"
type textarea "x"
type input "13 книга"
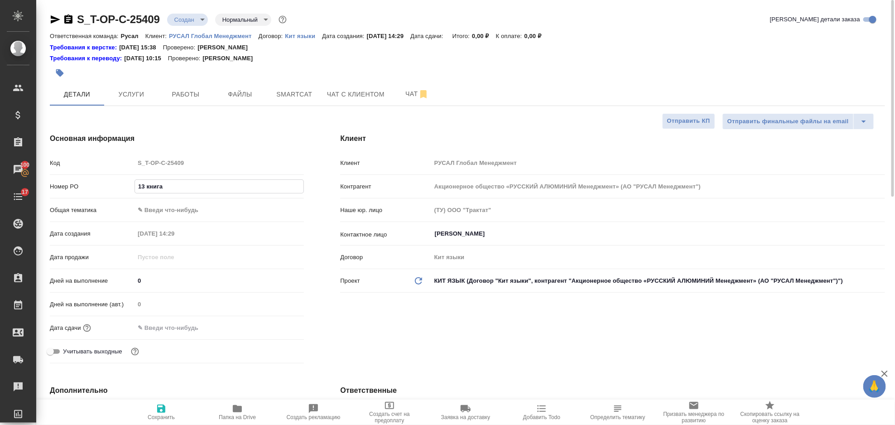
type textarea "x"
type input "13 книга"
click at [169, 206] on body "🙏 .cls-1 fill:#fff; AWATERA Gorlenko Yuliua Клиенты Спецификации Заказы 100 Чат…" at bounding box center [447, 212] width 895 height 425
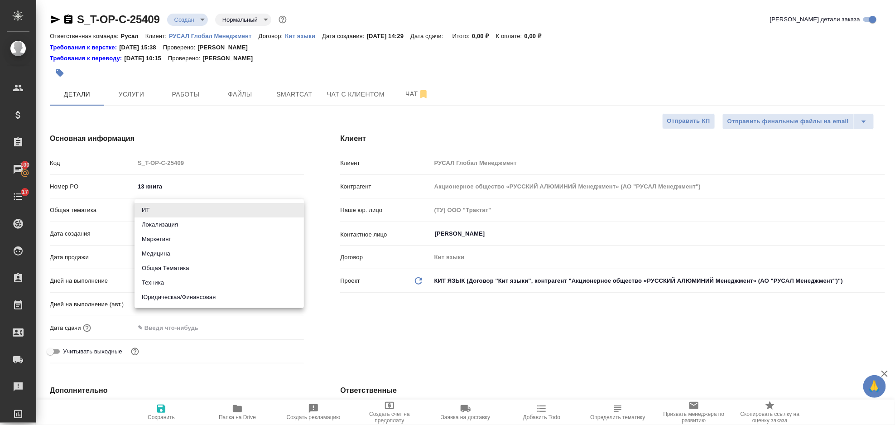
click at [189, 271] on li "Общая Тематика" at bounding box center [219, 268] width 169 height 15
type input "obtem"
type textarea "x"
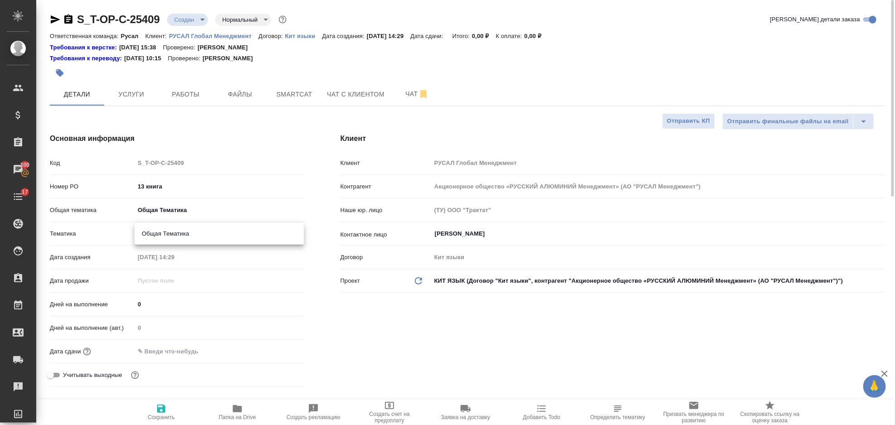
click at [170, 238] on body "🙏 .cls-1 fill:#fff; AWATERA Gorlenko Yuliua Клиенты Спецификации Заказы 100 Чат…" at bounding box center [447, 212] width 895 height 425
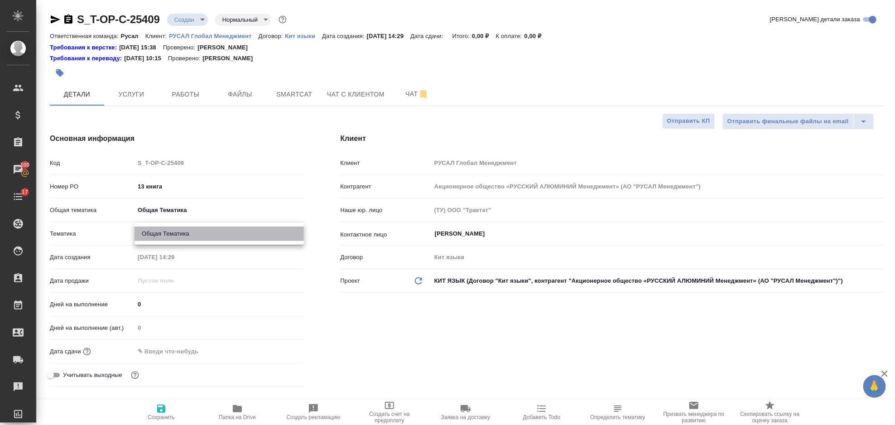
click at [172, 232] on li "Общая Тематика" at bounding box center [219, 234] width 169 height 15
type textarea "x"
type input "6012b1ca196b0e5c9229a120"
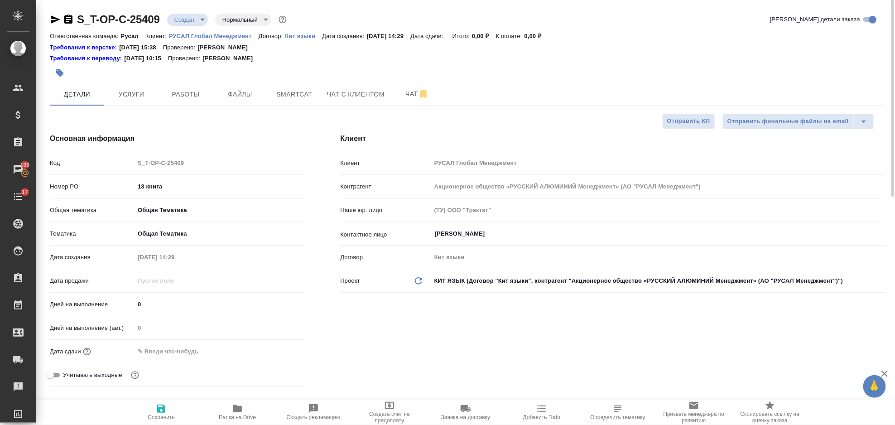
click at [203, 348] on input "text" at bounding box center [174, 351] width 79 height 13
click at [279, 351] on icon "button" at bounding box center [278, 350] width 8 height 9
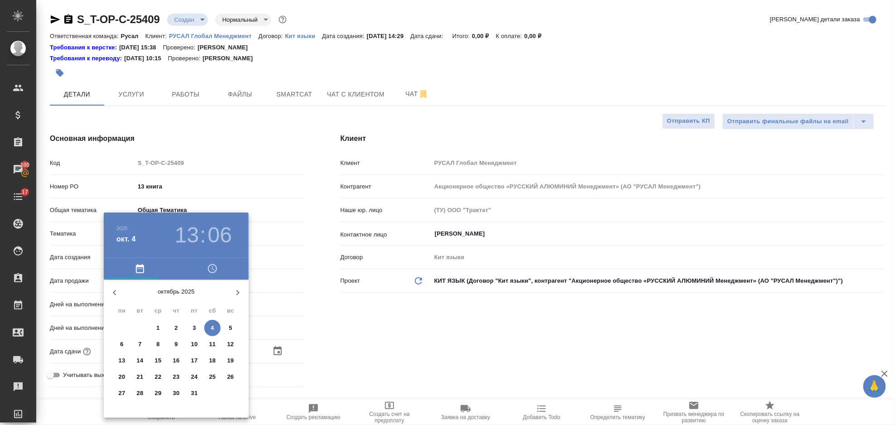
click at [125, 361] on p "13" at bounding box center [122, 360] width 7 height 9
type input "13.10.2025 13:06"
type textarea "x"
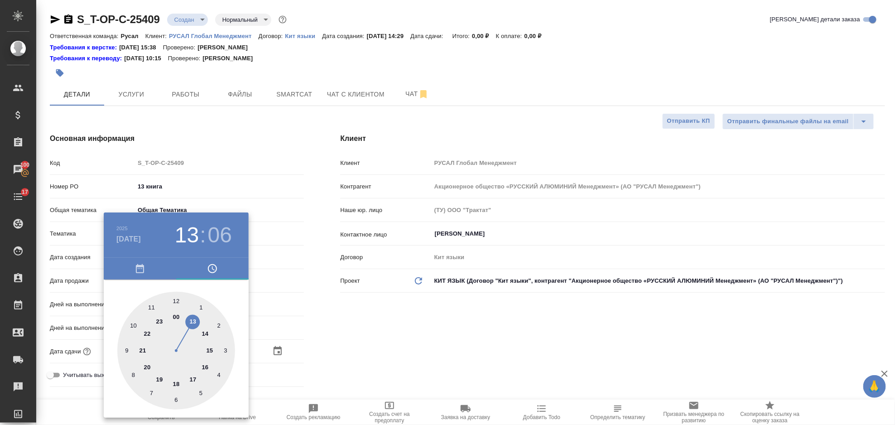
click at [194, 323] on div at bounding box center [176, 351] width 118 height 118
type textarea "x"
click at [173, 299] on div at bounding box center [176, 351] width 118 height 118
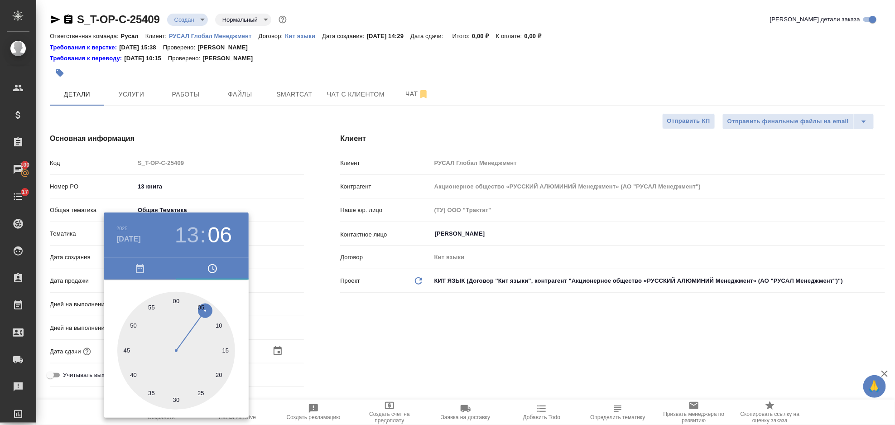
type input "13.10.2025 13:59"
type textarea "x"
click at [171, 299] on div at bounding box center [176, 351] width 118 height 118
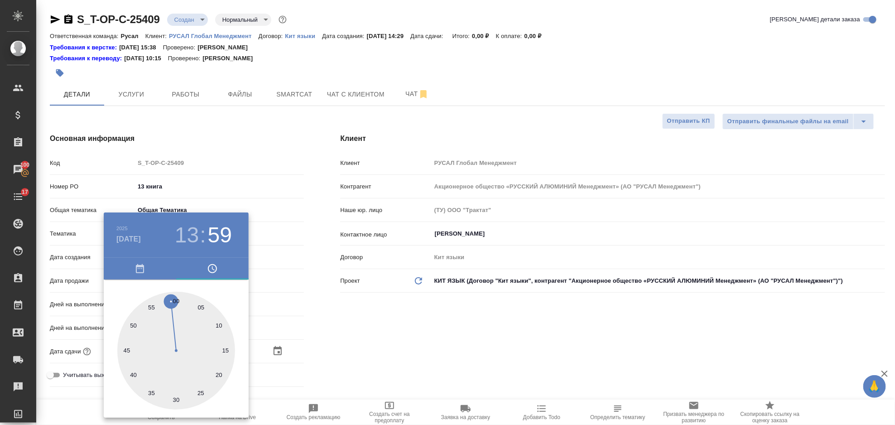
type textarea "x"
click at [178, 299] on div at bounding box center [176, 351] width 118 height 118
type input "[DATE] 13:00"
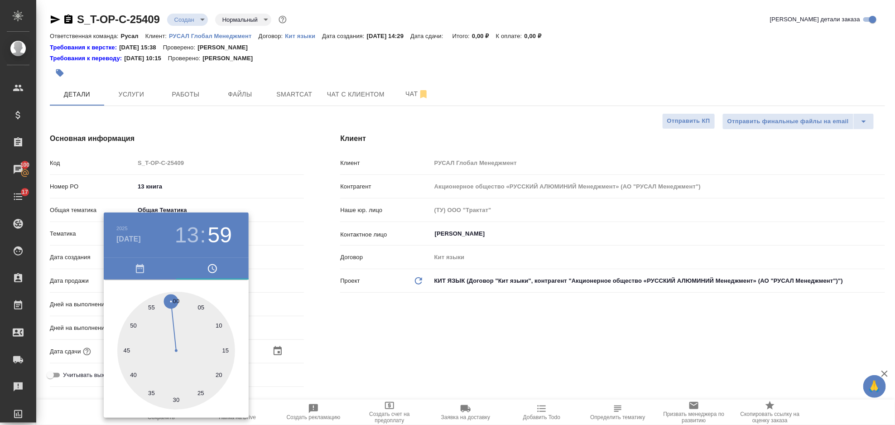
type textarea "x"
drag, startPoint x: 322, startPoint y: 334, endPoint x: 283, endPoint y: 349, distance: 41.9
click at [321, 334] on div at bounding box center [447, 212] width 895 height 425
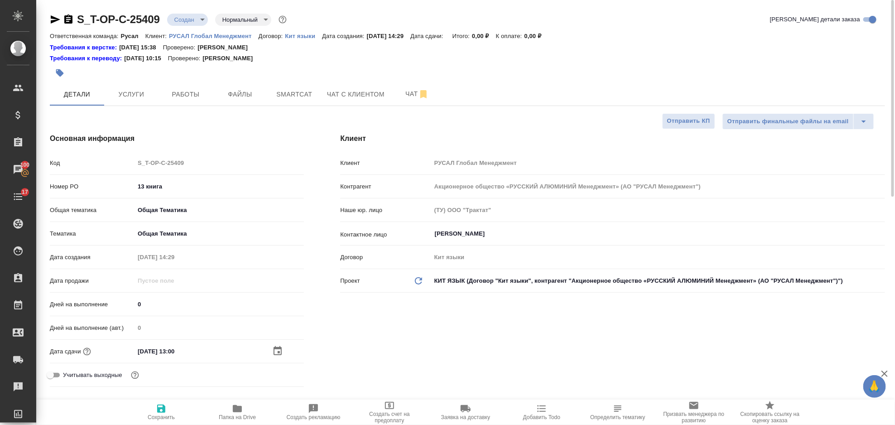
click at [165, 414] on icon "button" at bounding box center [161, 408] width 11 height 11
type textarea "x"
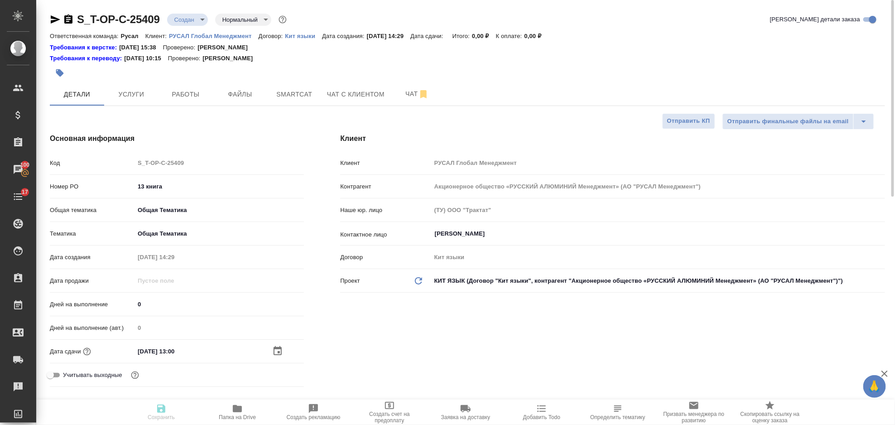
type textarea "x"
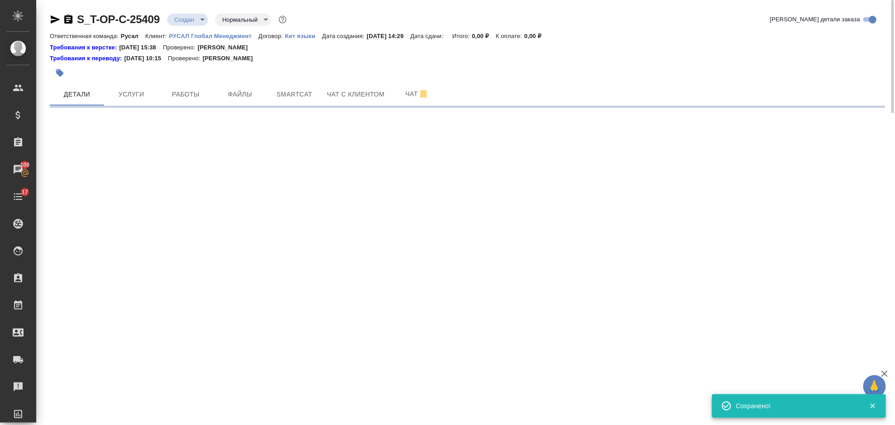
select select "RU"
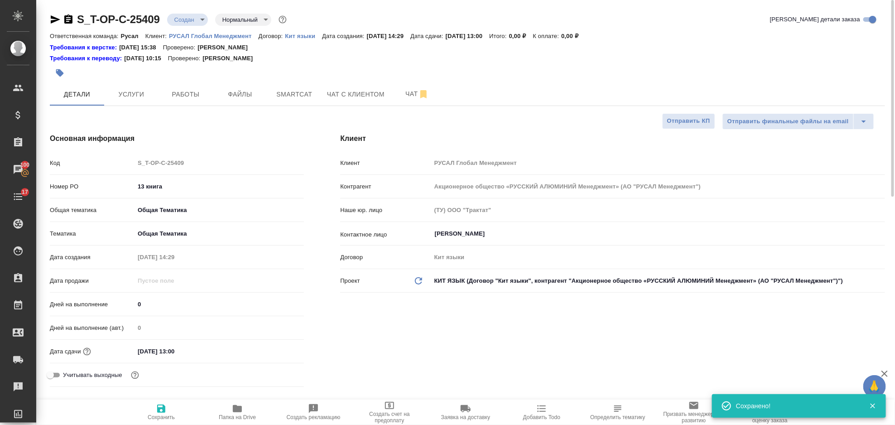
type textarea "x"
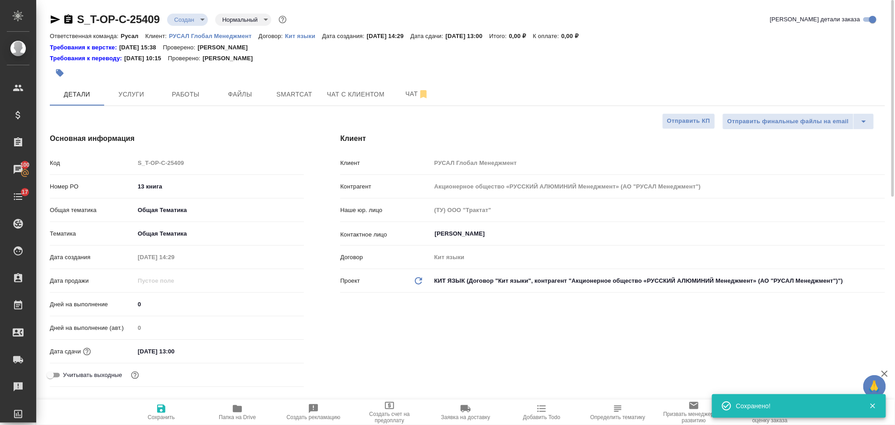
type textarea "x"
click at [68, 16] on icon "button" at bounding box center [68, 19] width 8 height 9
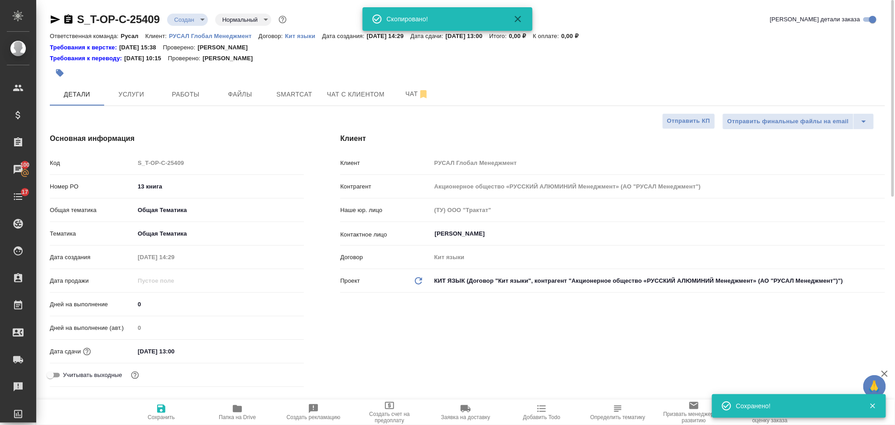
type textarea "x"
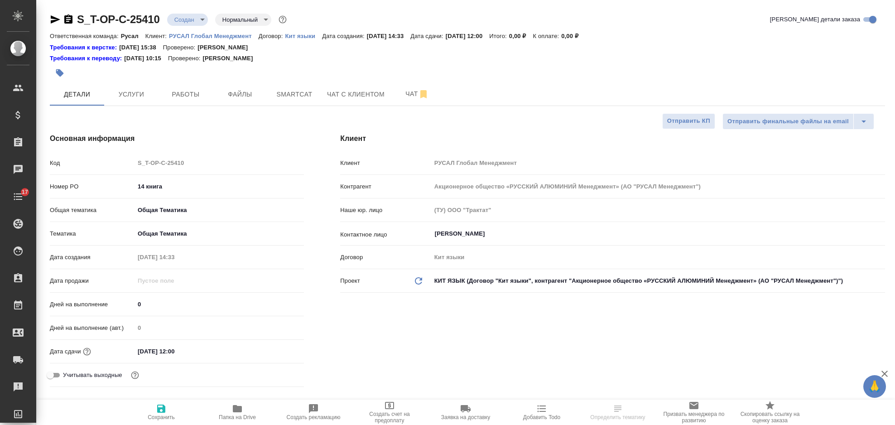
select select "RU"
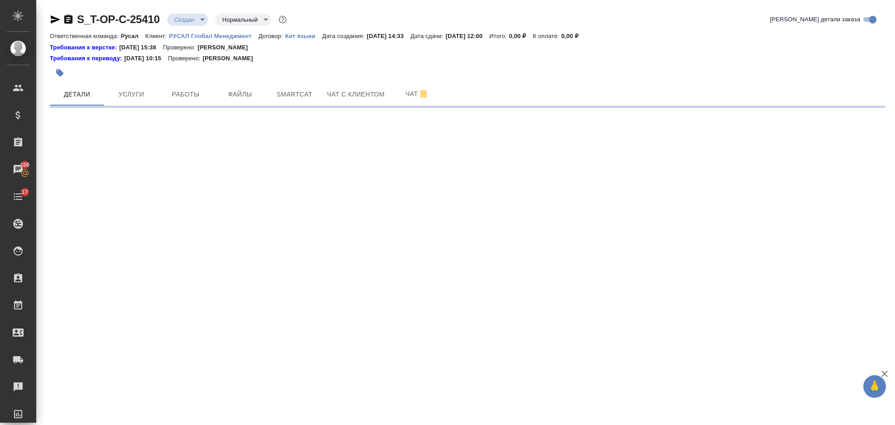
select select "RU"
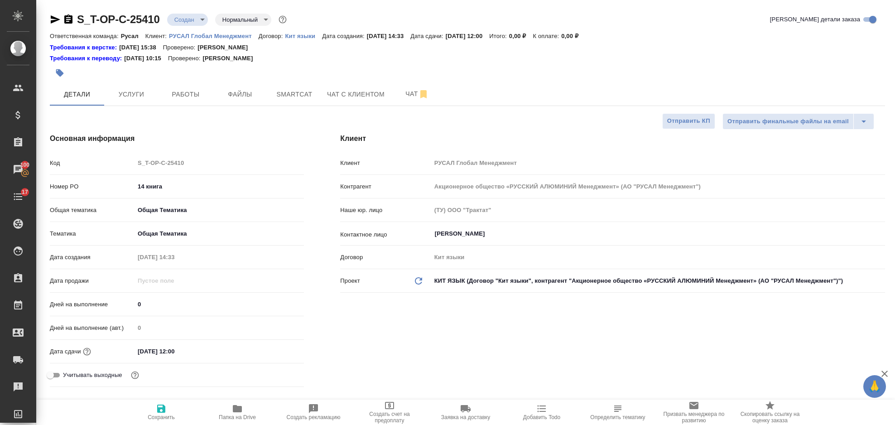
type textarea "x"
drag, startPoint x: 69, startPoint y: 17, endPoint x: 100, endPoint y: 4, distance: 34.1
click at [69, 17] on icon "button" at bounding box center [68, 19] width 11 height 11
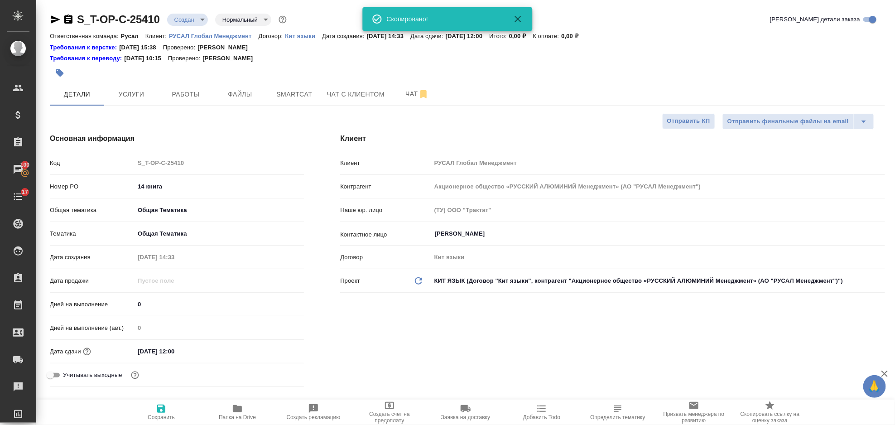
type textarea "x"
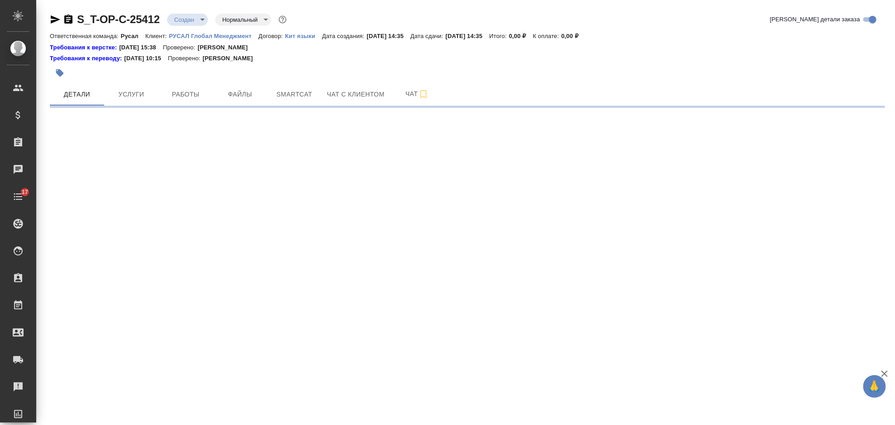
select select "RU"
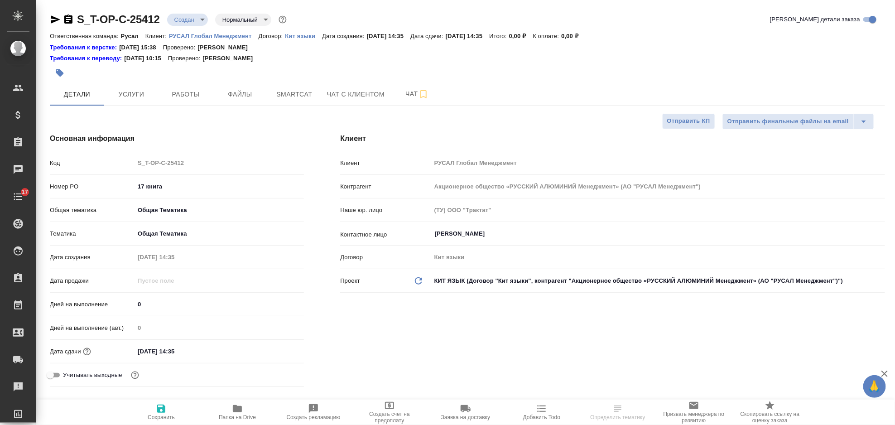
type textarea "x"
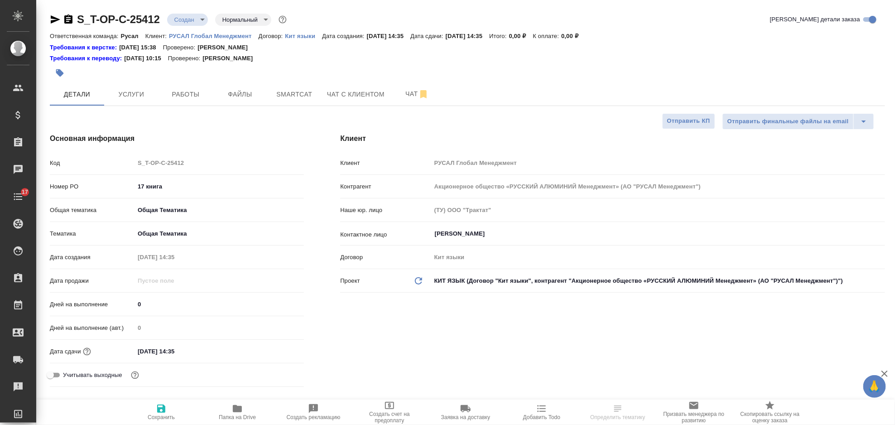
type textarea "x"
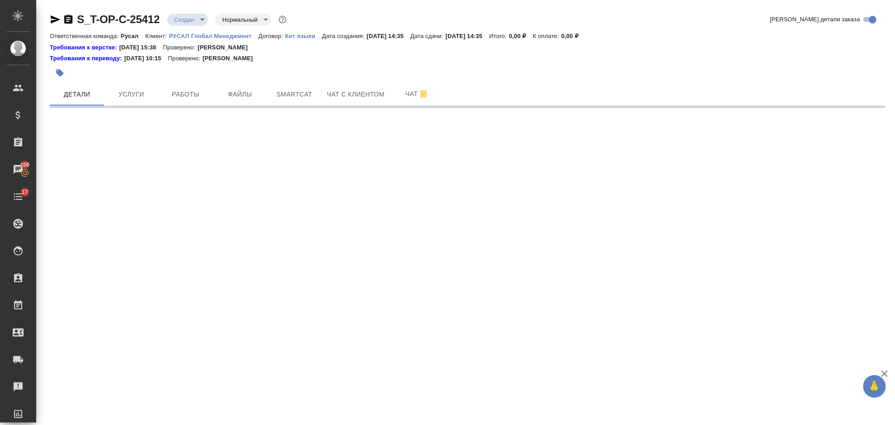
select select "RU"
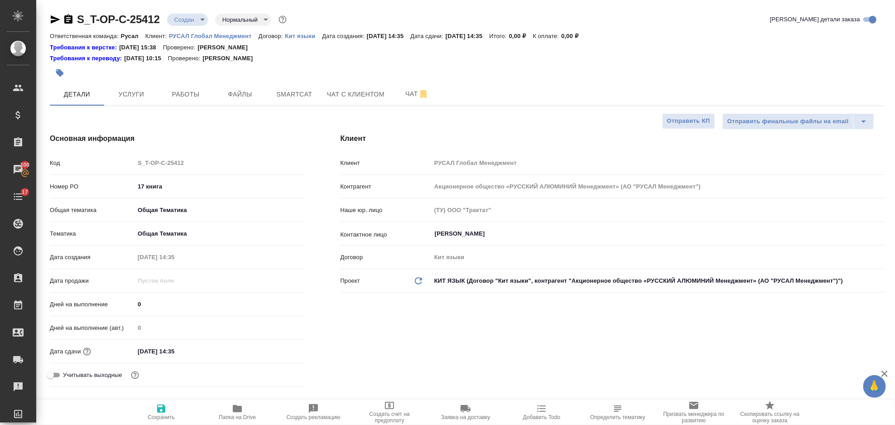
type textarea "x"
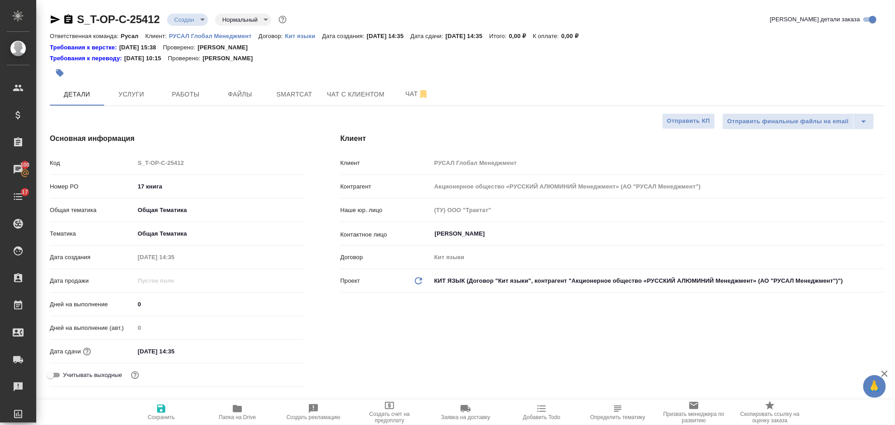
type textarea "x"
click at [70, 21] on icon "button" at bounding box center [68, 19] width 8 height 9
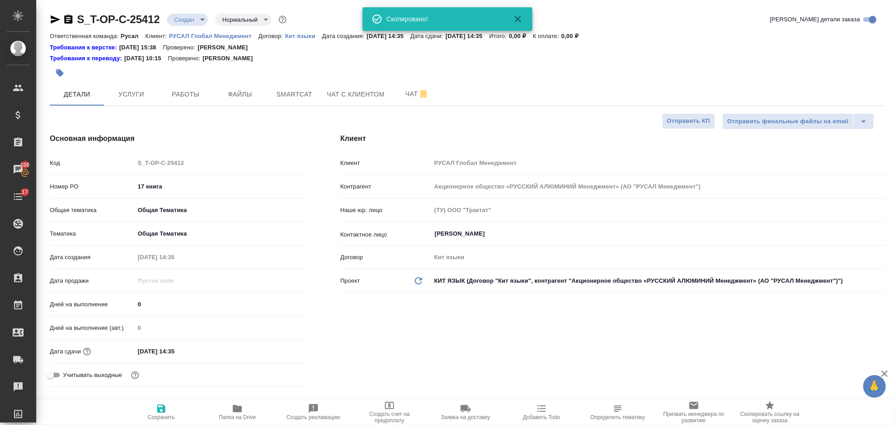
type textarea "x"
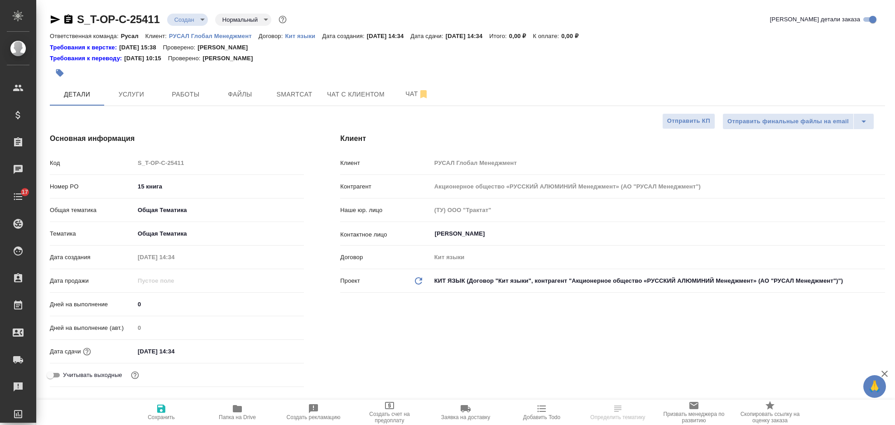
select select "RU"
type textarea "x"
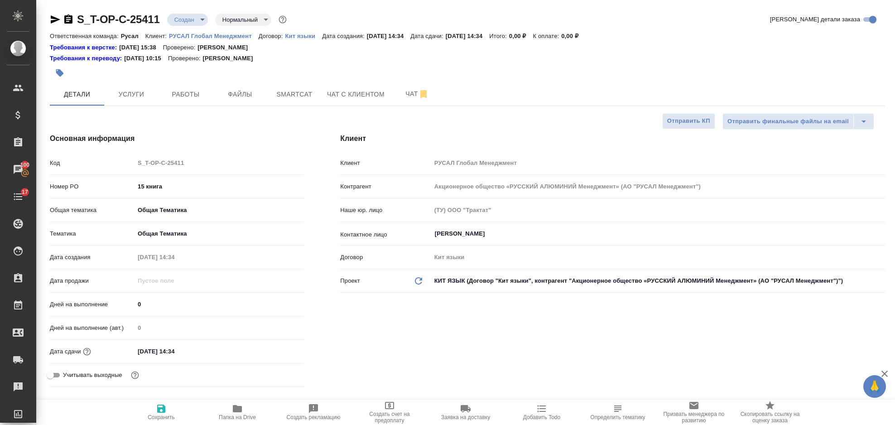
type textarea "x"
click at [69, 19] on icon "button" at bounding box center [68, 19] width 8 height 9
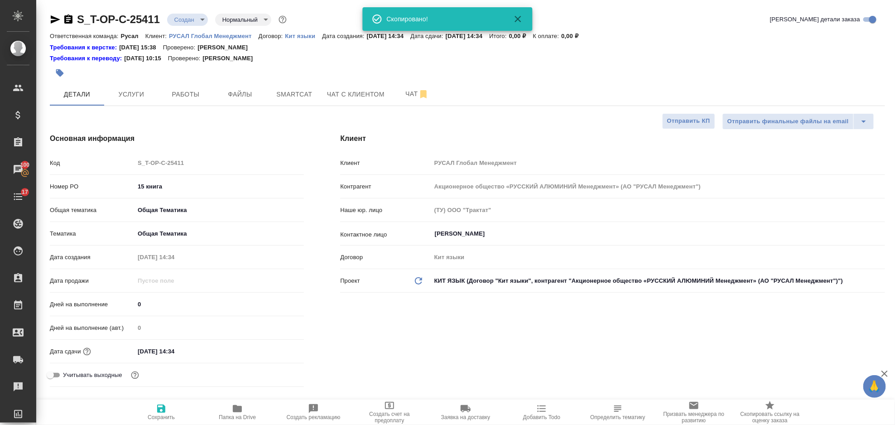
type textarea "x"
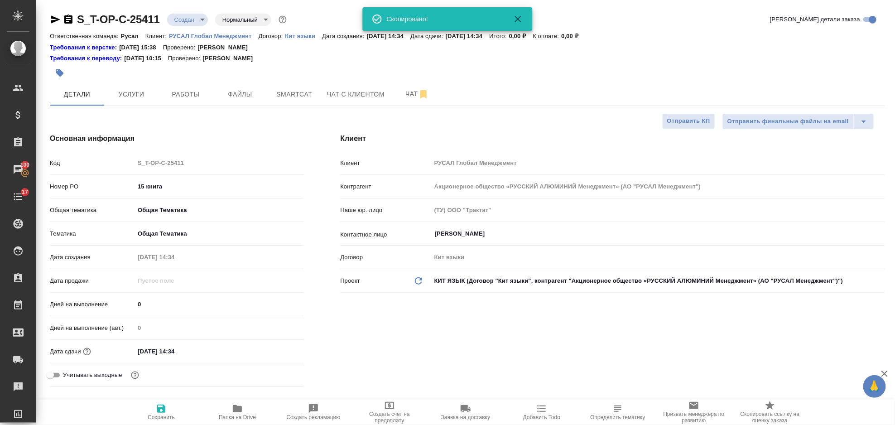
type textarea "x"
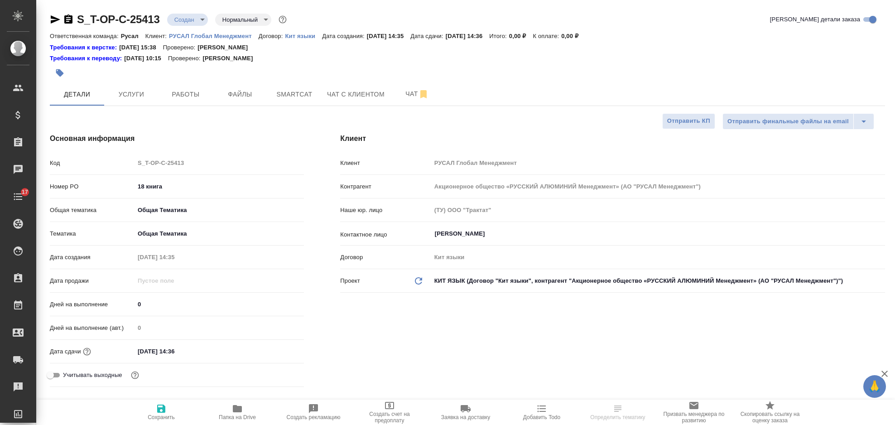
select select "RU"
drag, startPoint x: 66, startPoint y: 19, endPoint x: 76, endPoint y: 14, distance: 11.4
click at [66, 19] on icon "button" at bounding box center [68, 19] width 11 height 11
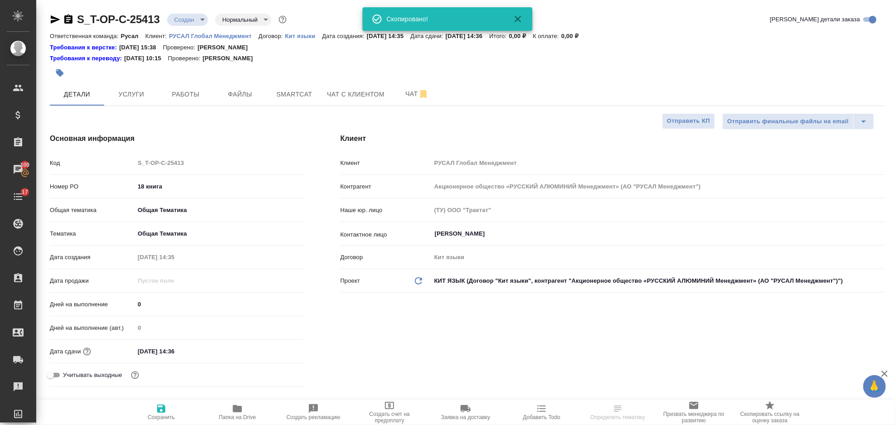
select select "RU"
type textarea "x"
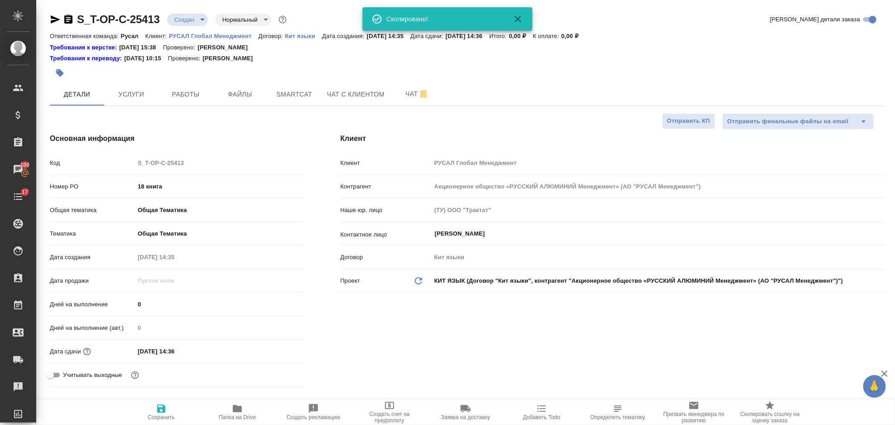
type textarea "x"
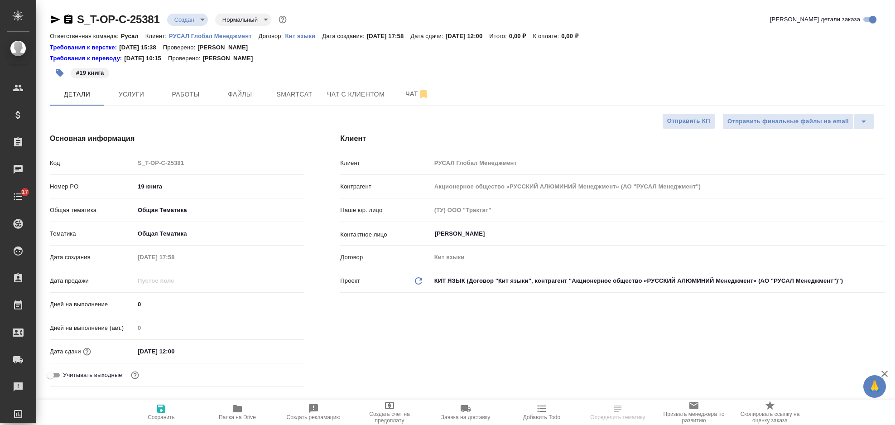
select select "RU"
type textarea "x"
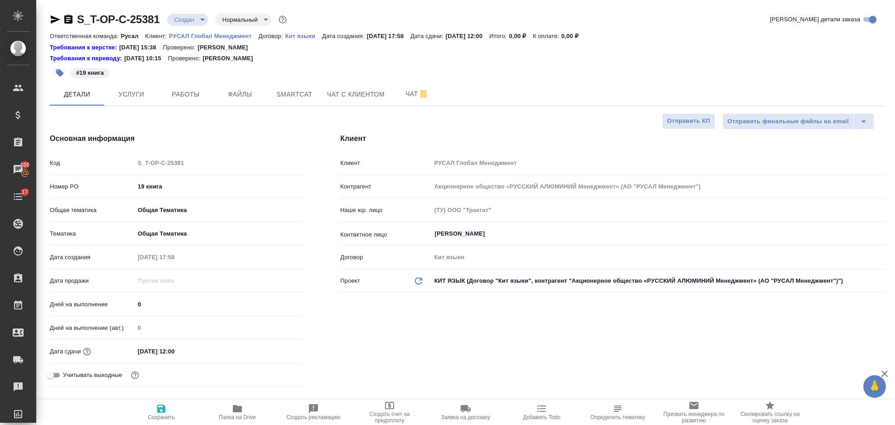
type textarea "x"
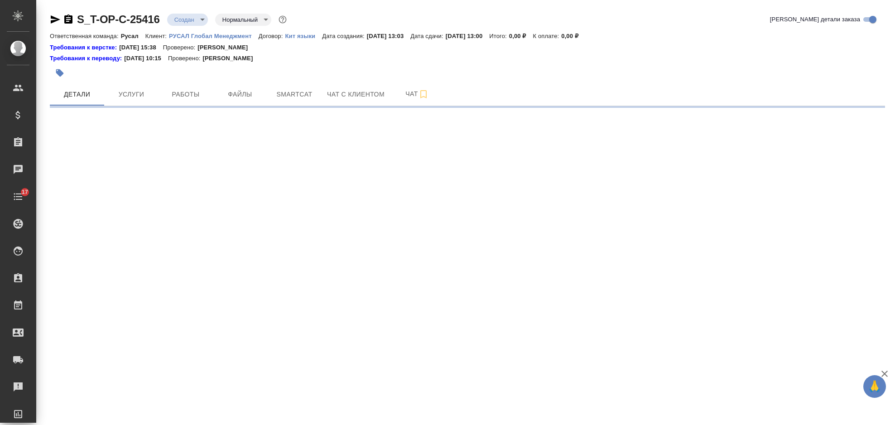
select select "RU"
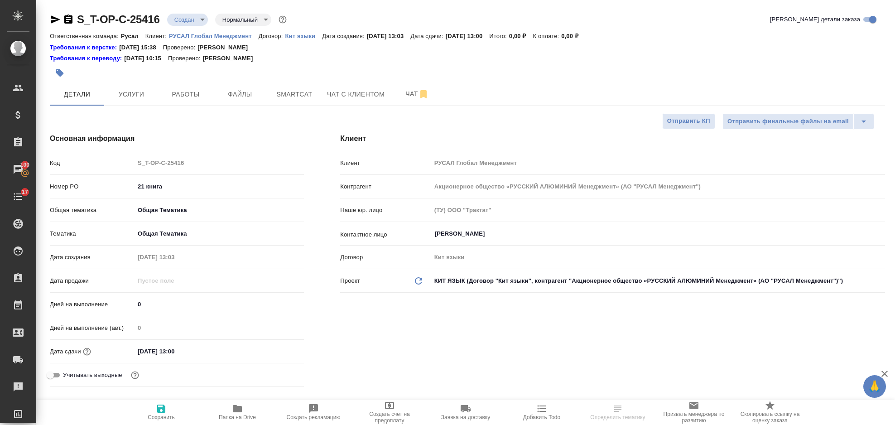
select select "RU"
type textarea "x"
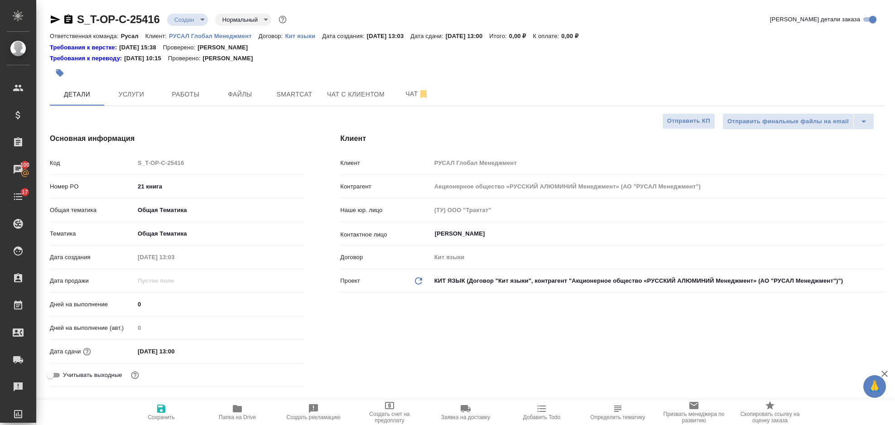
type textarea "x"
click at [71, 22] on icon "button" at bounding box center [68, 19] width 8 height 9
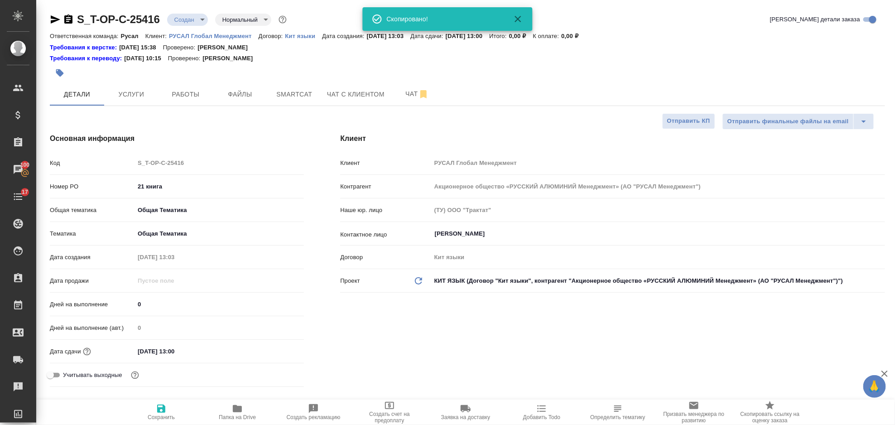
type textarea "x"
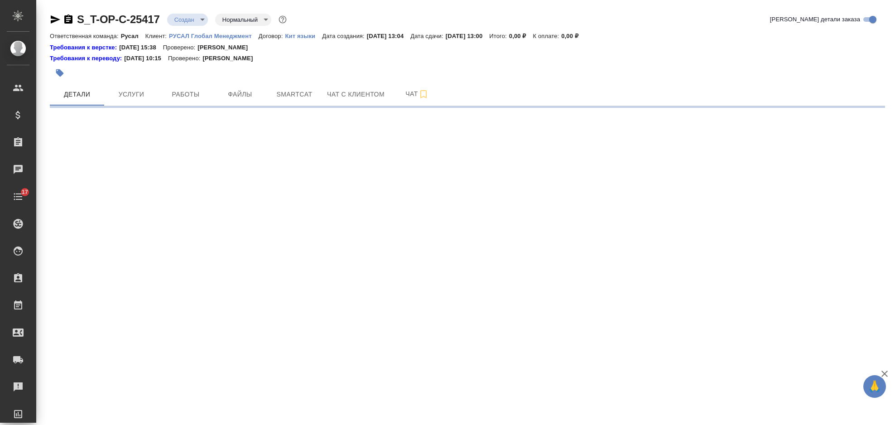
select select "RU"
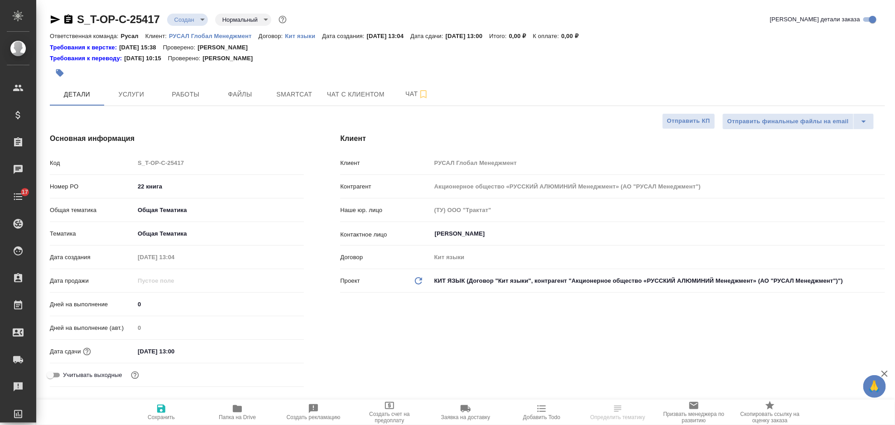
type textarea "x"
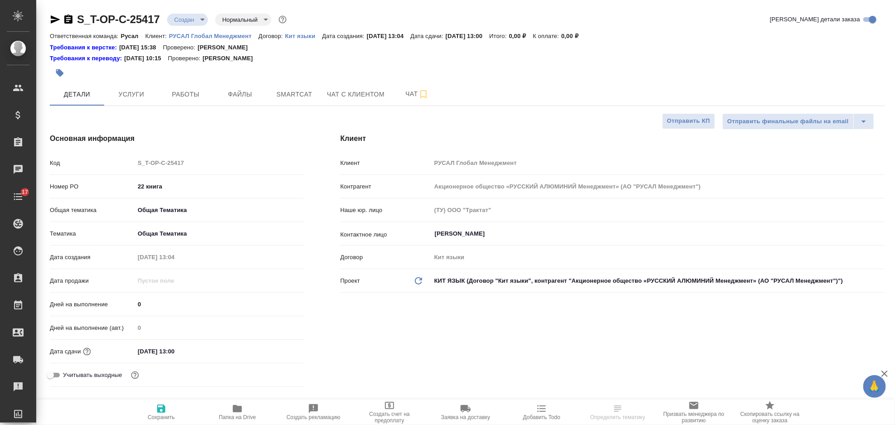
type textarea "x"
click at [70, 20] on icon "button" at bounding box center [68, 19] width 8 height 9
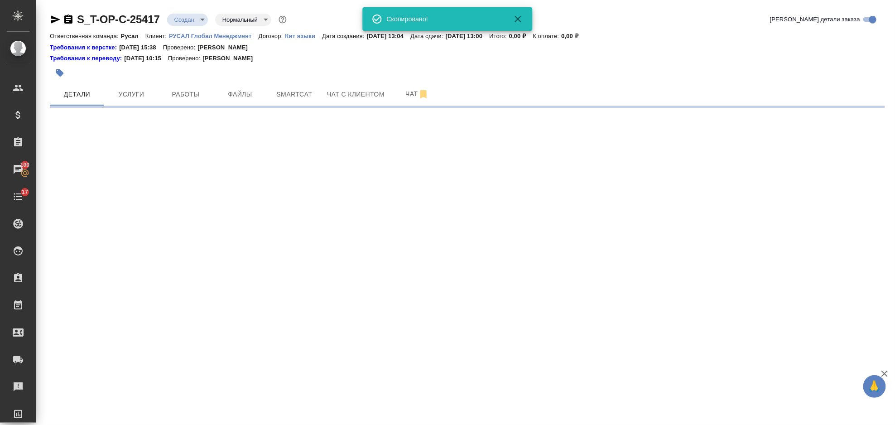
select select "RU"
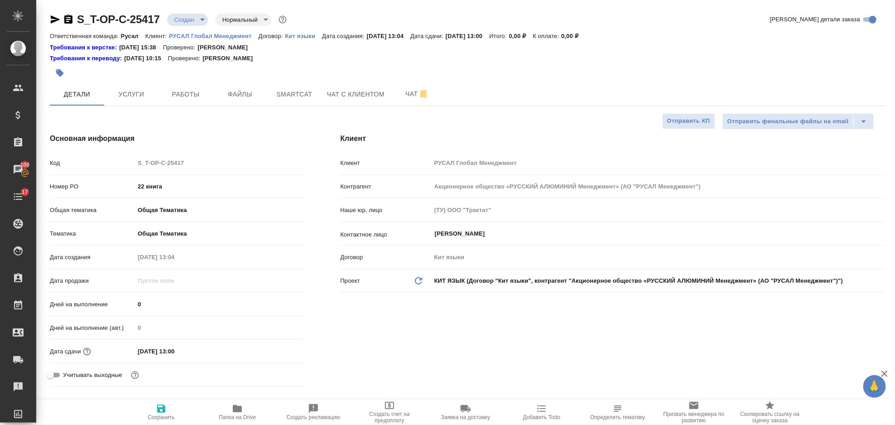
type textarea "x"
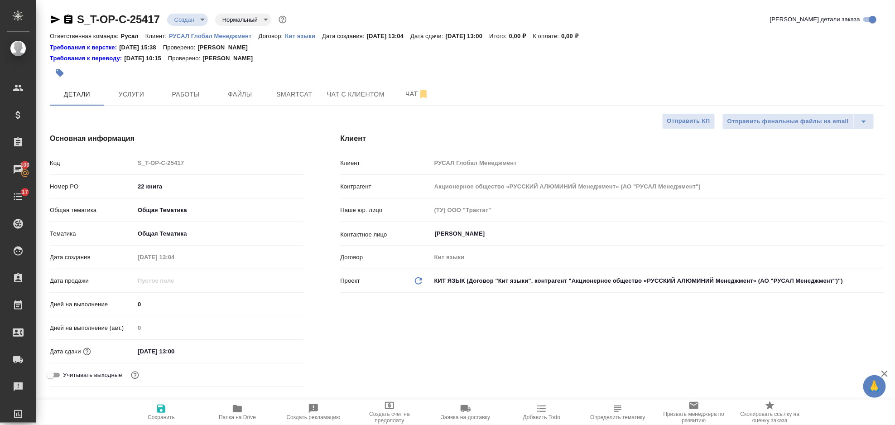
type textarea "x"
